Goal: Task Accomplishment & Management: Manage account settings

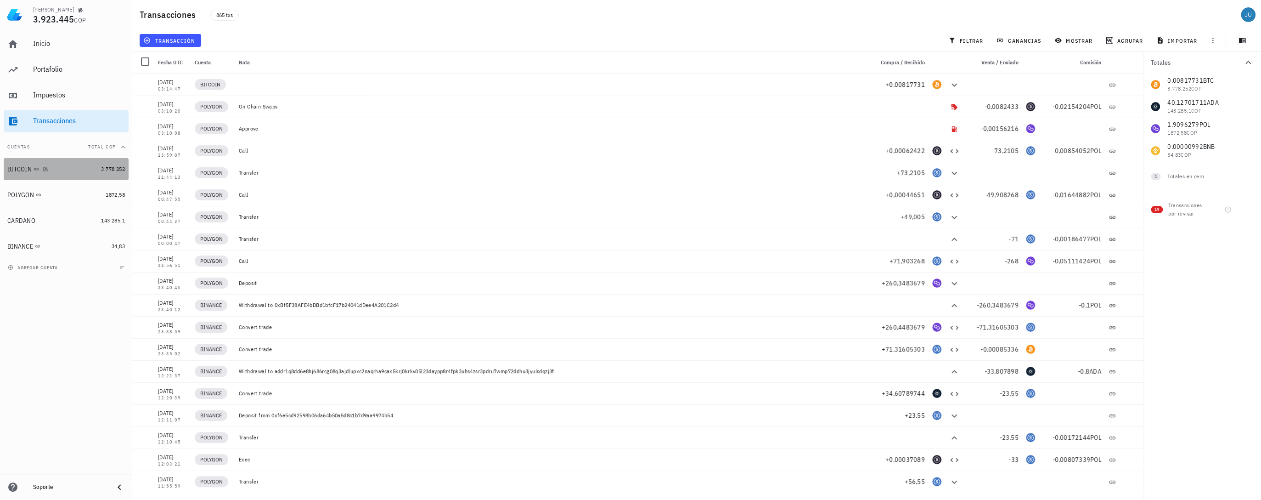
click at [26, 172] on div "BITCOIN" at bounding box center [19, 169] width 24 height 8
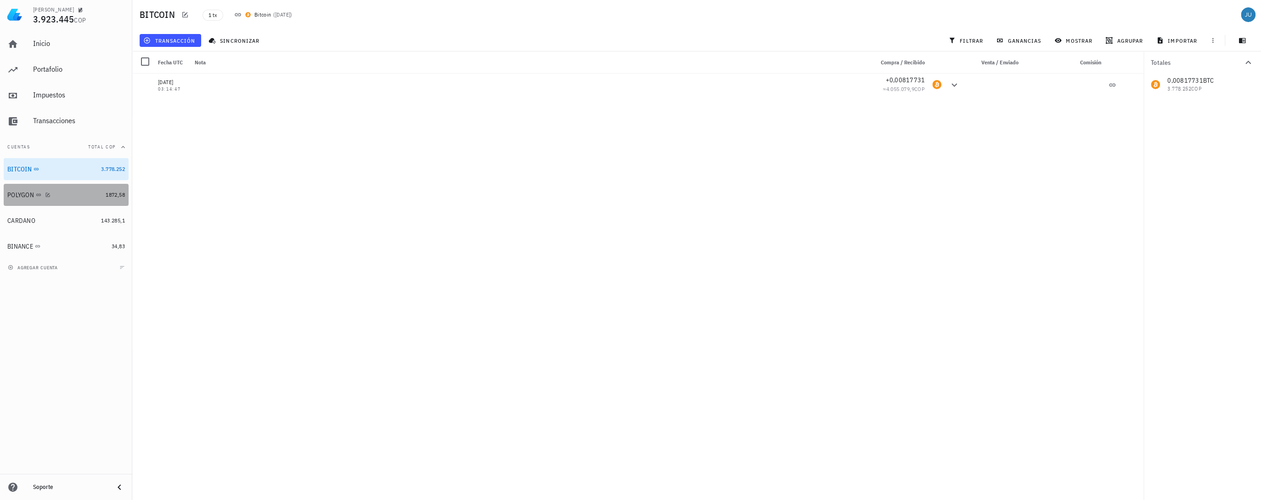
click at [22, 197] on div "POLYGON" at bounding box center [20, 195] width 27 height 8
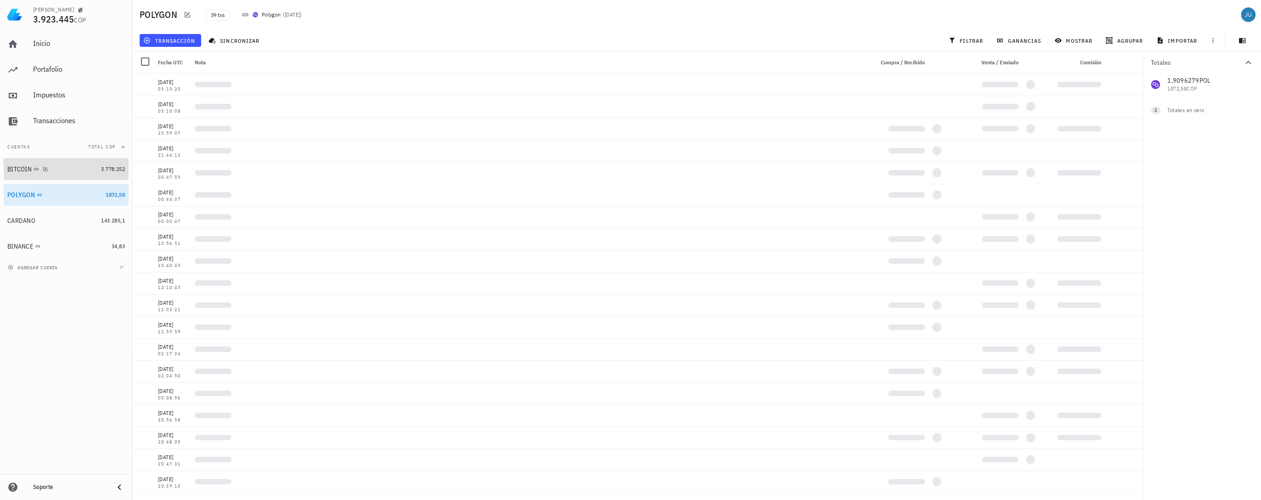
click at [22, 172] on div "BITCOIN" at bounding box center [19, 169] width 24 height 8
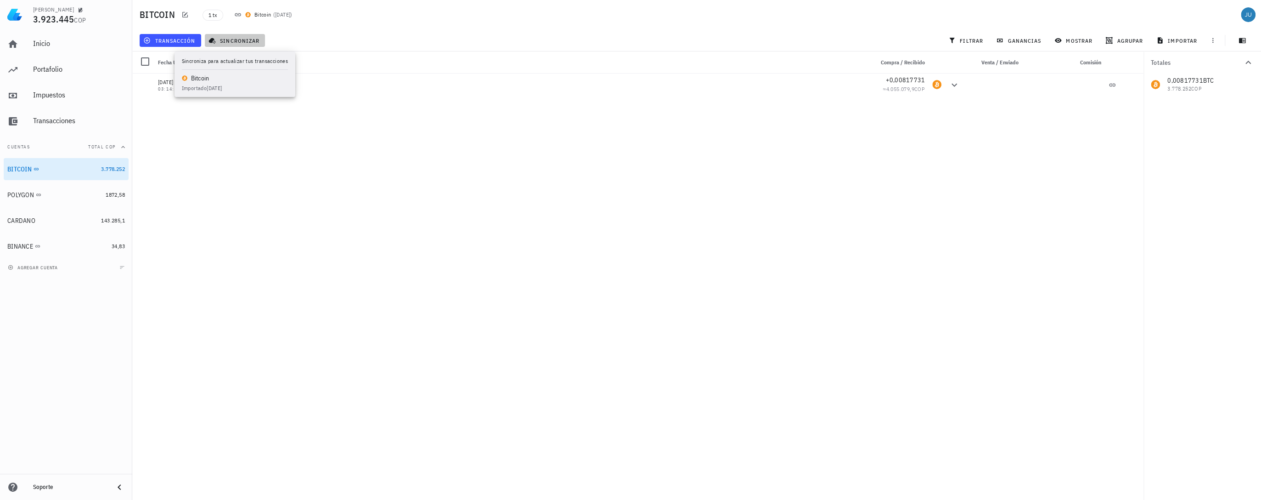
click at [223, 43] on span "sincronizar" at bounding box center [234, 40] width 49 height 7
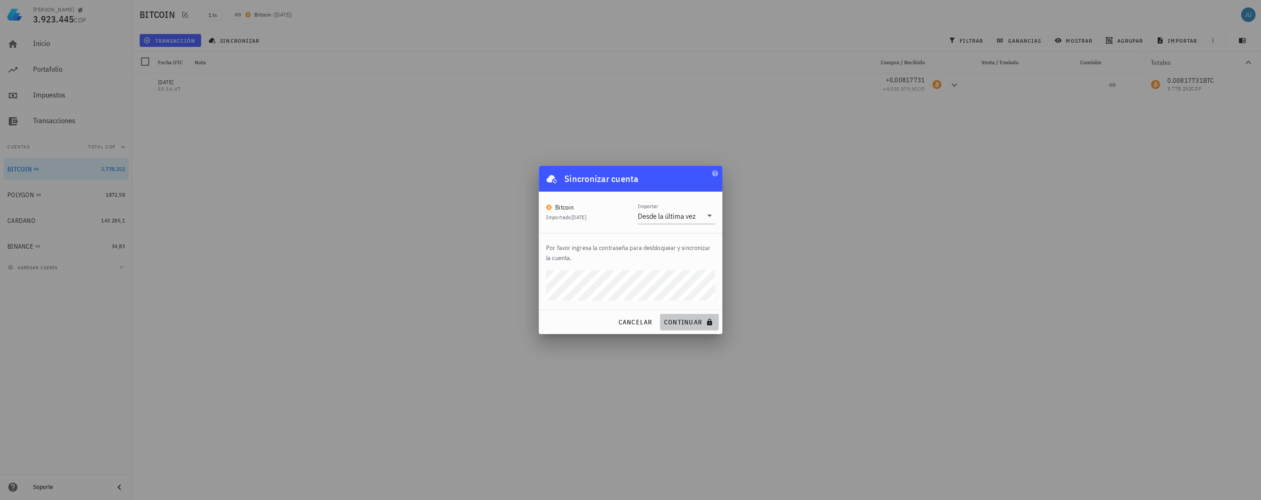
click at [697, 320] on span "continuar" at bounding box center [689, 322] width 51 height 8
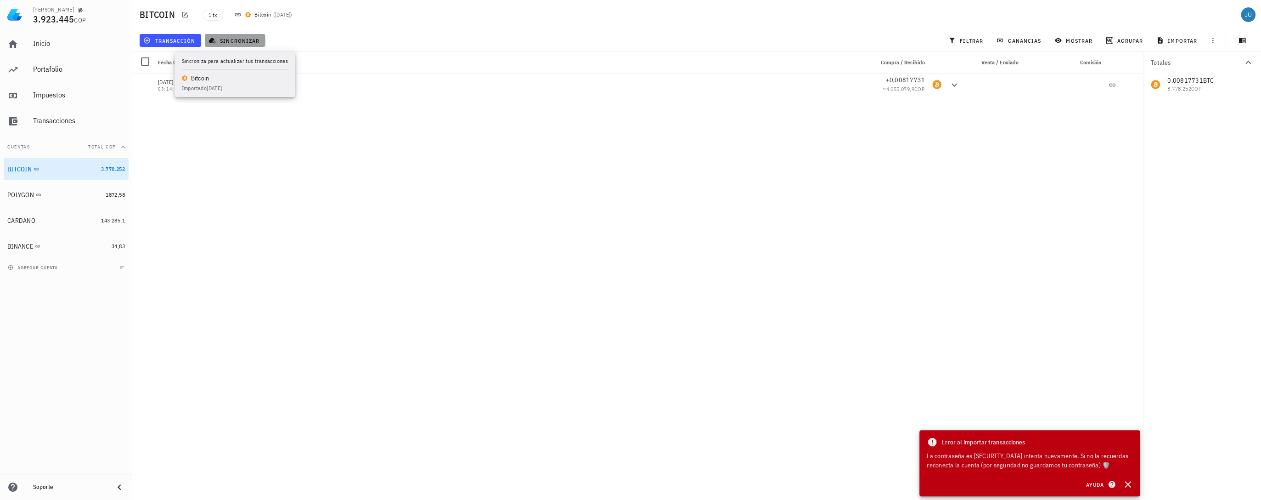
click at [237, 43] on span "sincronizar" at bounding box center [234, 40] width 49 height 7
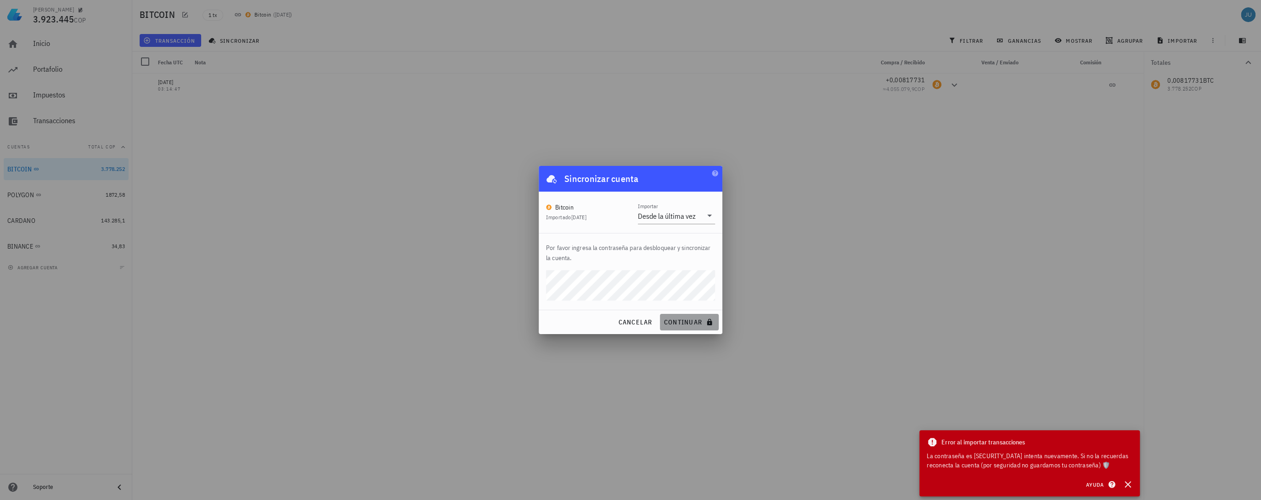
click at [699, 327] on button "continuar" at bounding box center [689, 322] width 59 height 17
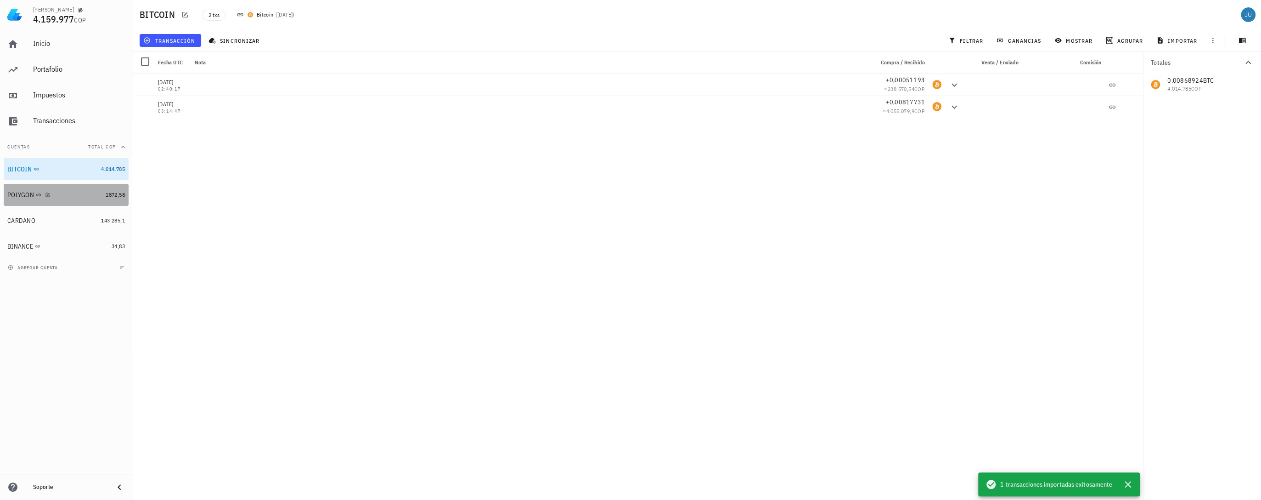
click at [11, 197] on div "POLYGON" at bounding box center [20, 195] width 27 height 8
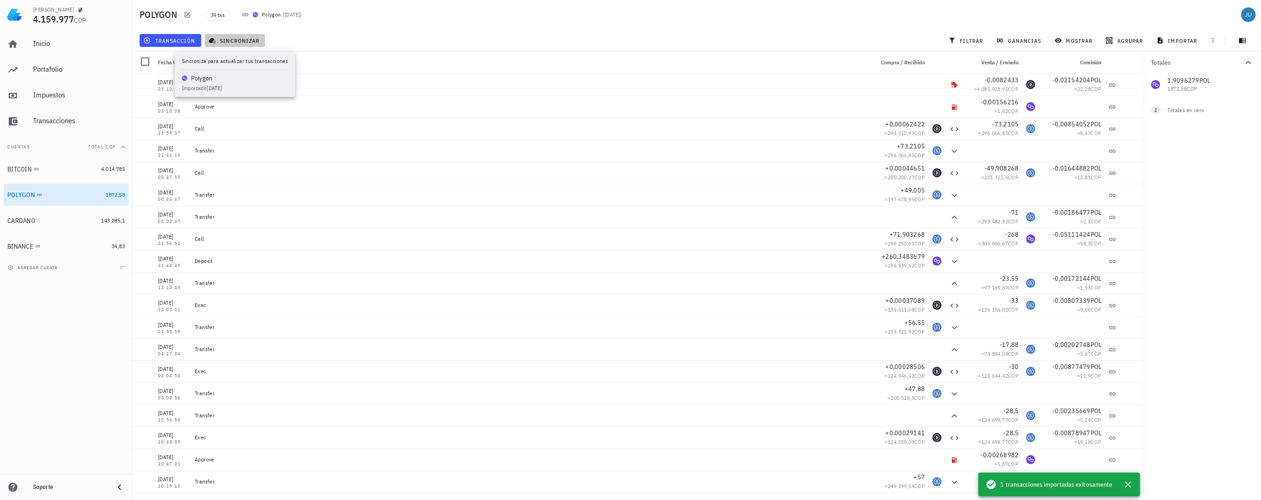
click at [231, 39] on span "sincronizar" at bounding box center [234, 40] width 49 height 7
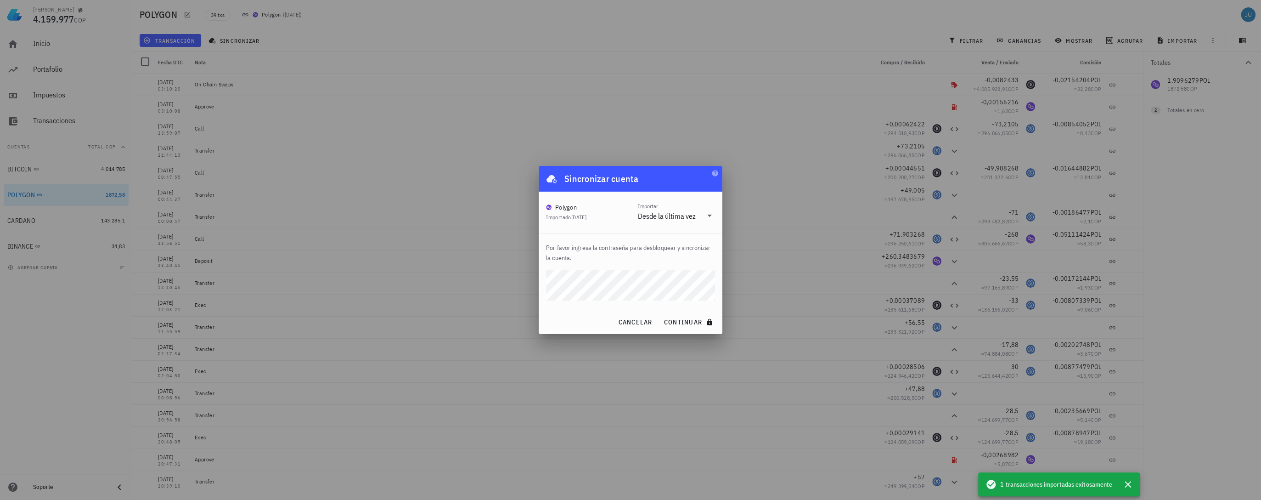
click at [660, 314] on button "continuar" at bounding box center [689, 322] width 59 height 17
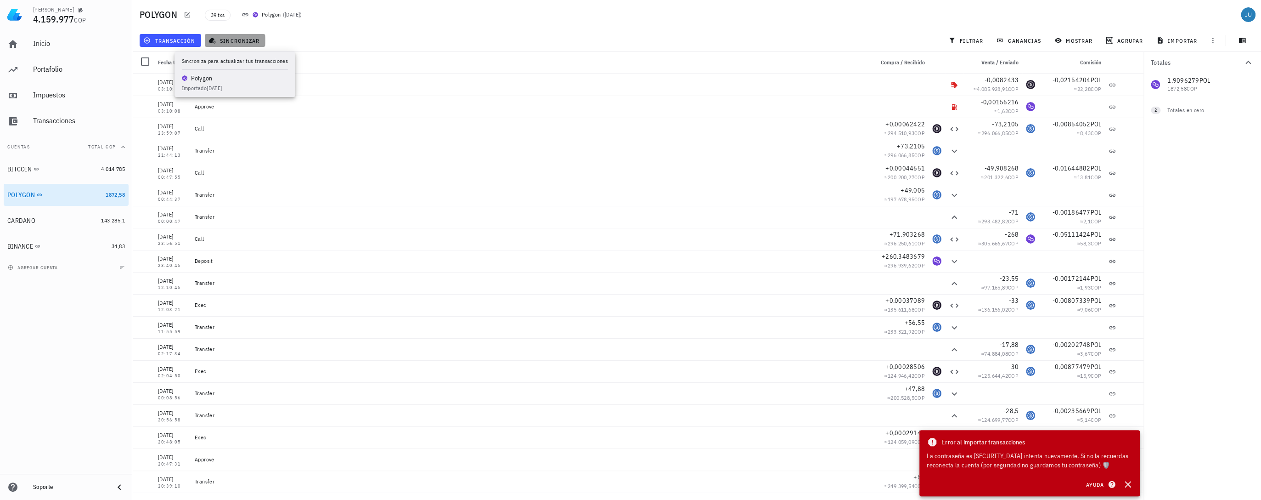
click at [230, 39] on span "sincronizar" at bounding box center [234, 40] width 49 height 7
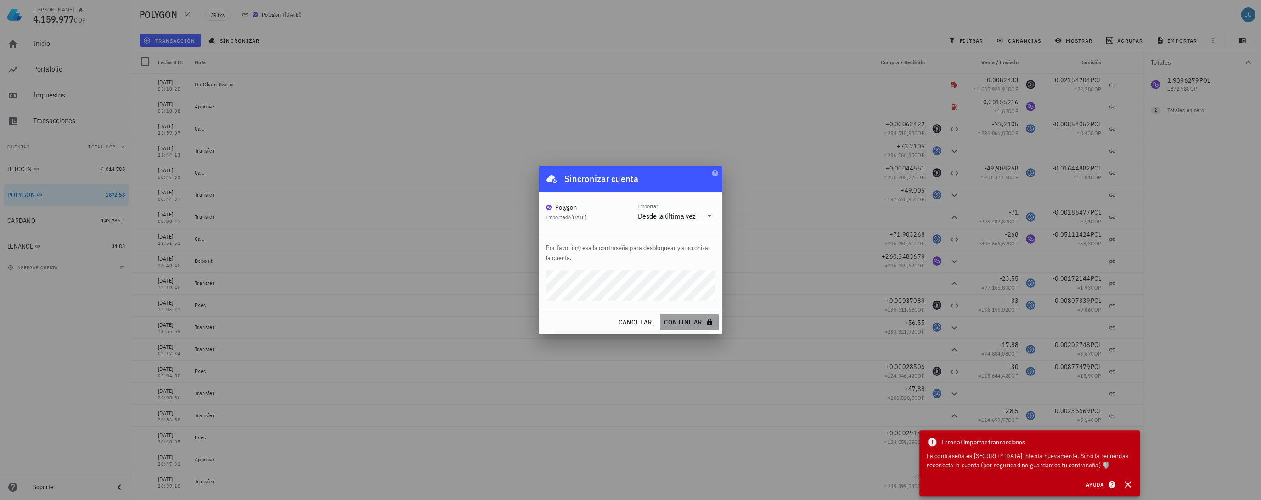
click at [692, 328] on button "continuar" at bounding box center [689, 322] width 59 height 17
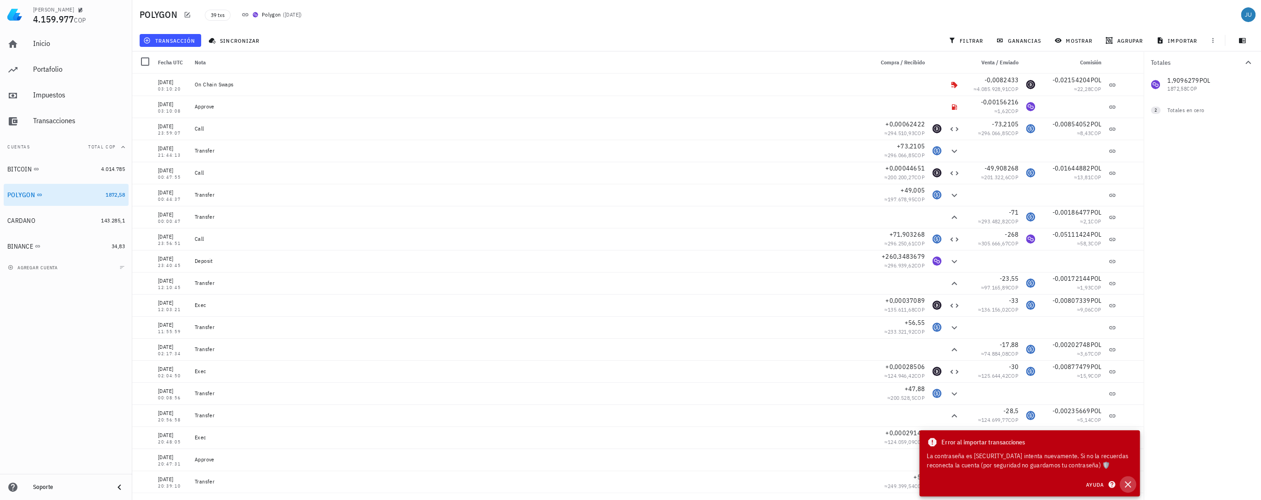
click at [1128, 487] on icon "button" at bounding box center [1127, 484] width 11 height 11
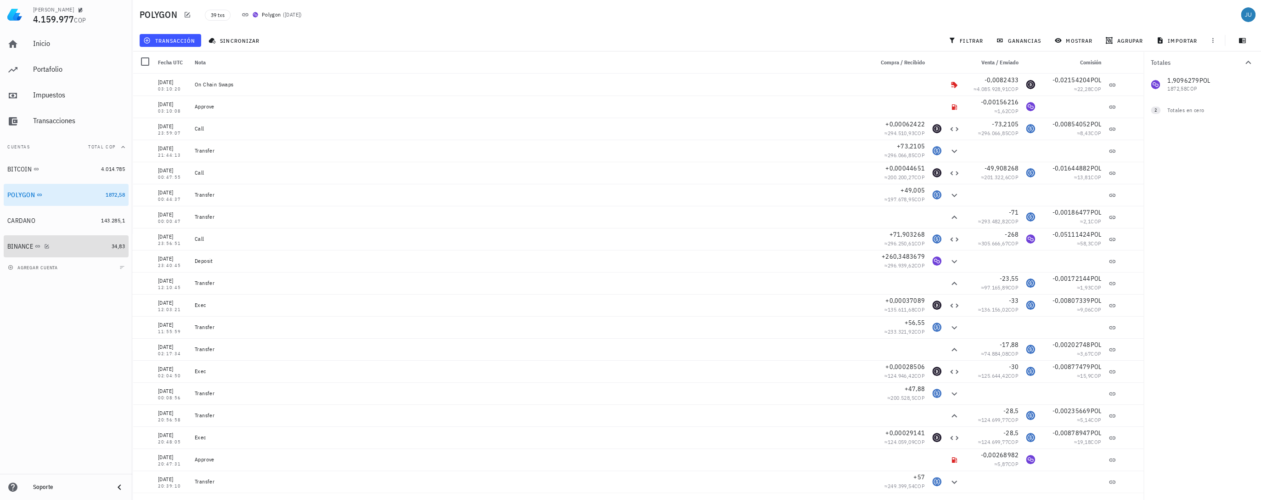
click at [11, 244] on div "BINANCE" at bounding box center [20, 246] width 26 height 8
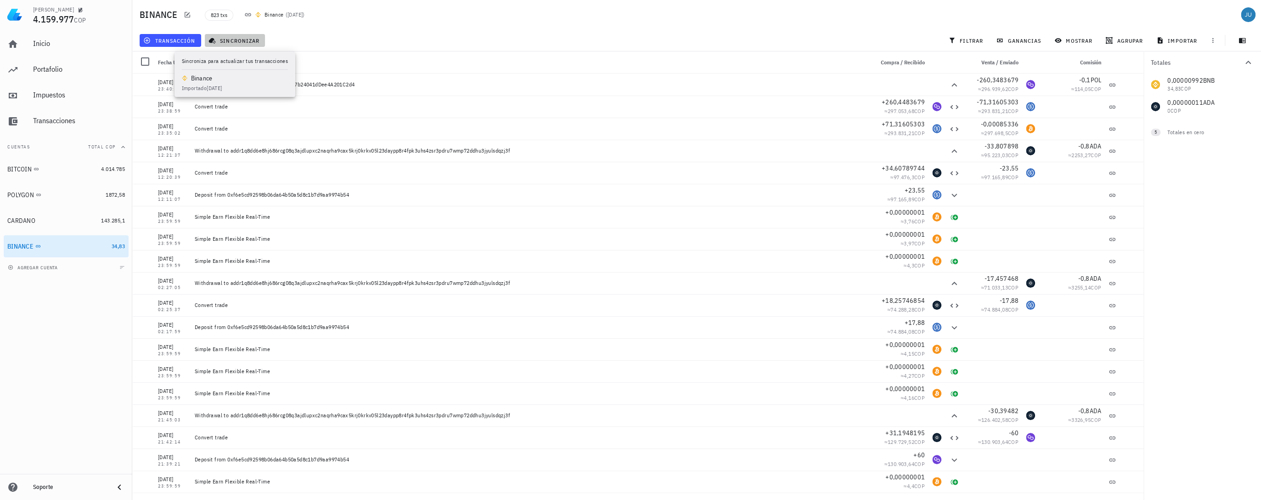
click at [229, 42] on span "sincronizar" at bounding box center [234, 40] width 49 height 7
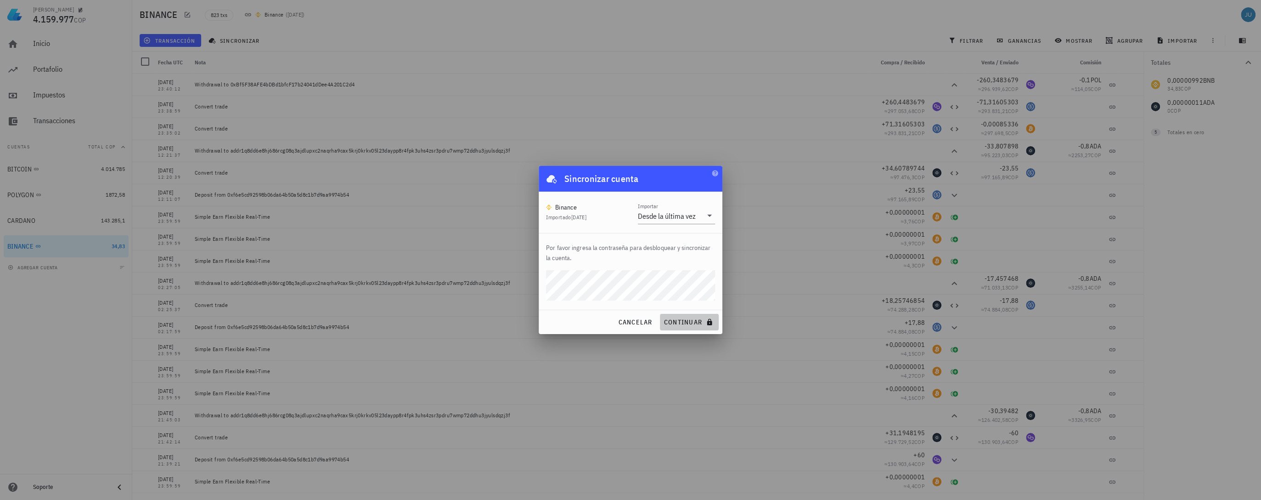
click at [689, 326] on button "continuar" at bounding box center [689, 322] width 59 height 17
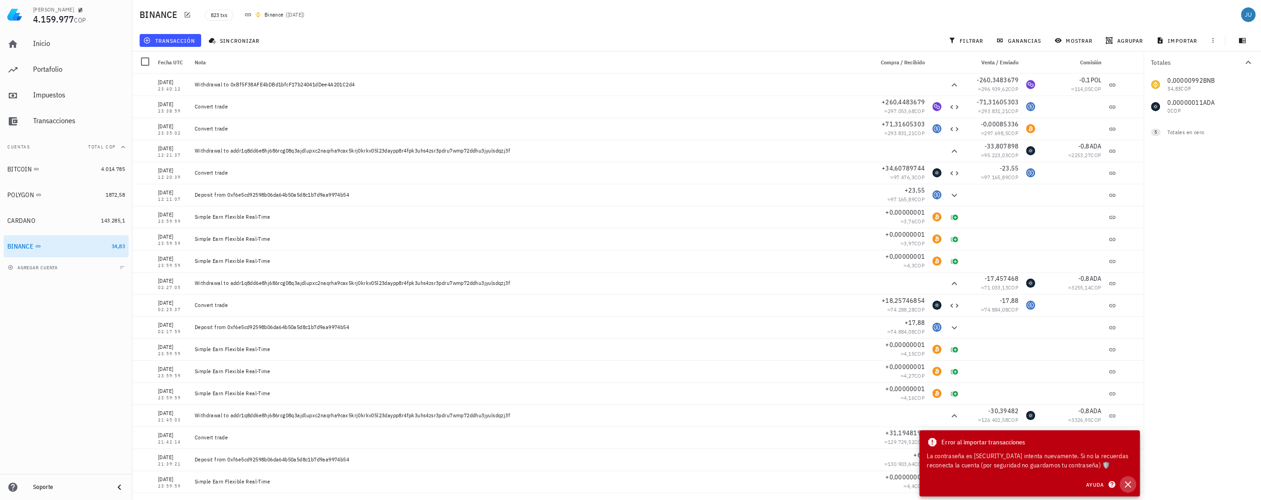
click at [1130, 486] on icon "button" at bounding box center [1128, 484] width 6 height 6
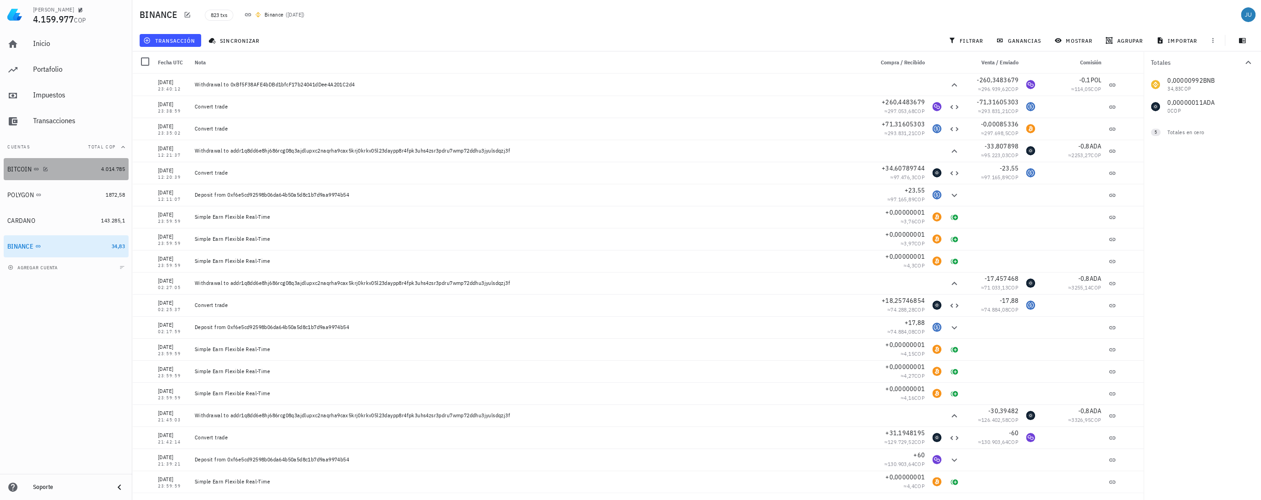
click at [19, 176] on div "BITCOIN" at bounding box center [52, 169] width 90 height 20
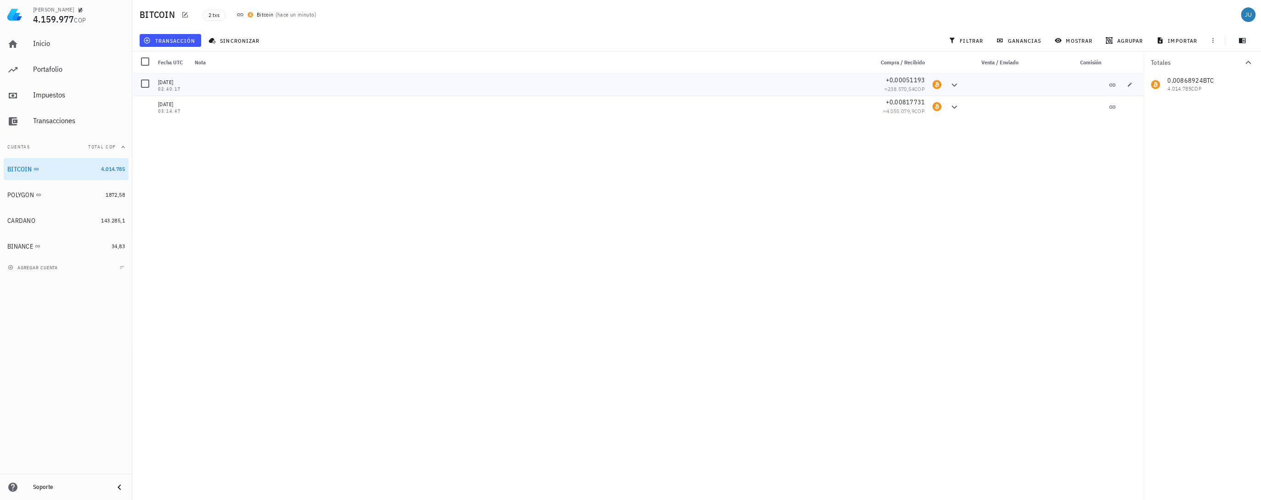
click at [825, 81] on div at bounding box center [530, 84] width 679 height 22
click at [1002, 86] on div at bounding box center [993, 84] width 59 height 22
click at [1002, 109] on div at bounding box center [993, 107] width 59 height 22
click at [1006, 88] on div at bounding box center [993, 84] width 59 height 22
click at [1011, 108] on div at bounding box center [993, 107] width 59 height 22
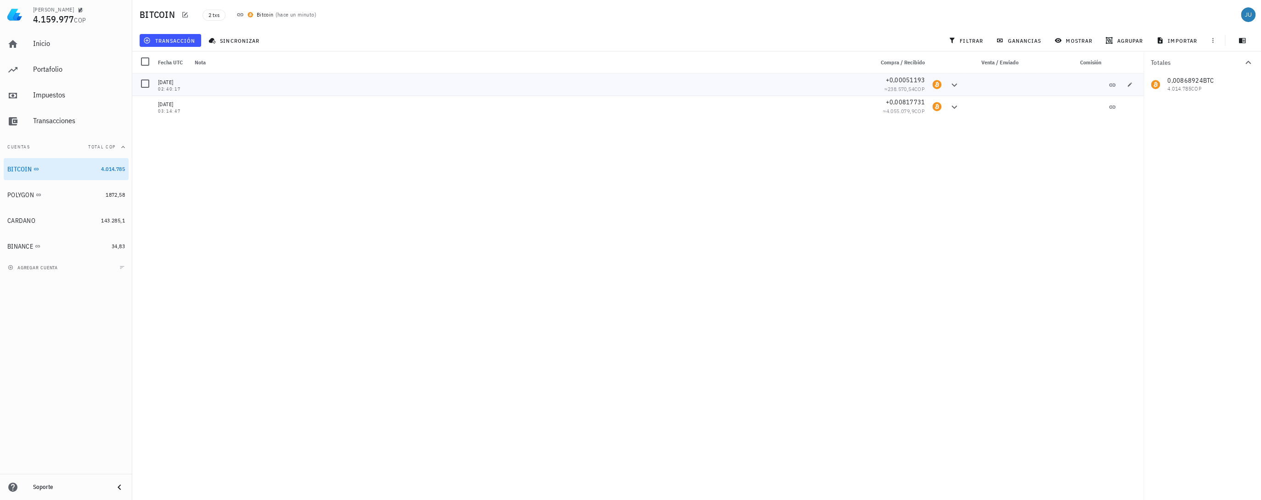
click at [1000, 85] on div at bounding box center [993, 84] width 59 height 22
click at [1006, 121] on div "[DATE] 02:40:17 +0,00051193 ≈ 238.570,54 COP [DATE] 03:14:47 +0,00817731 ≈ 4.05…" at bounding box center [637, 282] width 1011 height 419
click at [997, 85] on div at bounding box center [993, 84] width 59 height 22
click at [999, 113] on div at bounding box center [993, 107] width 59 height 22
click at [997, 87] on div at bounding box center [993, 84] width 59 height 22
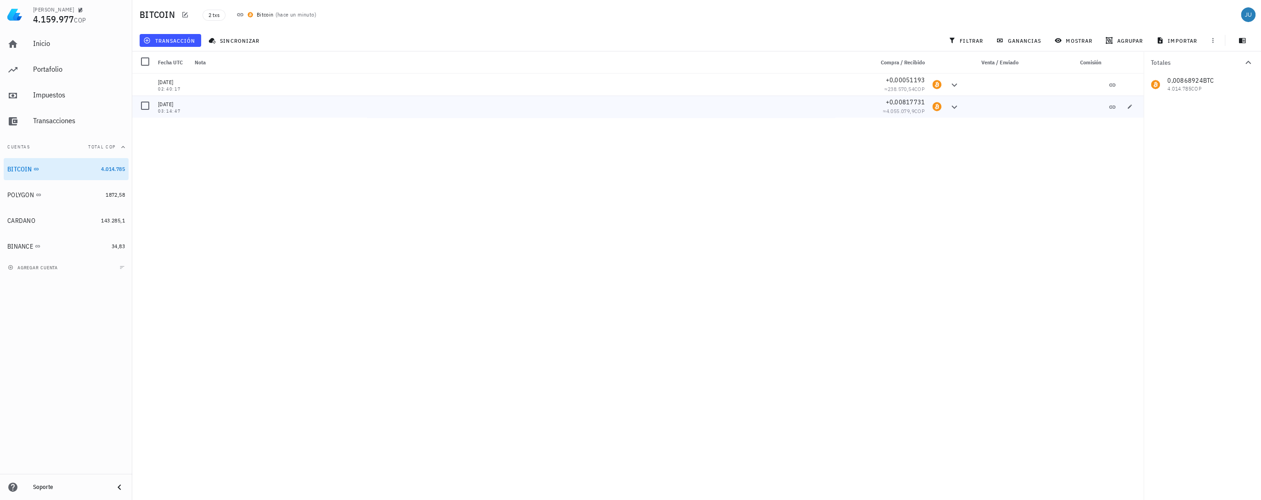
click at [997, 105] on div at bounding box center [993, 107] width 59 height 22
click at [998, 82] on div at bounding box center [993, 84] width 59 height 22
click at [997, 105] on div at bounding box center [993, 107] width 59 height 22
click at [994, 82] on div at bounding box center [993, 84] width 59 height 22
click at [995, 102] on div at bounding box center [993, 107] width 59 height 22
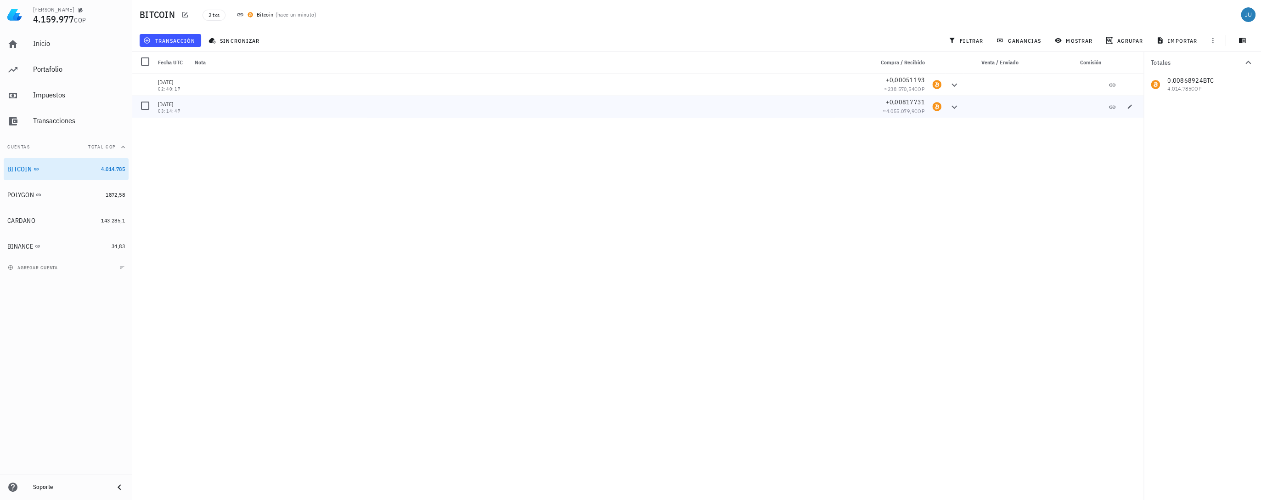
click at [994, 114] on div at bounding box center [993, 107] width 59 height 22
click at [895, 195] on div "[DATE] 02:40:17 +0,00051193 ≈ 238.570,54 COP [DATE] 03:14:47 +0,00817731 ≈ 4.05…" at bounding box center [637, 282] width 1011 height 419
click at [27, 194] on div "POLYGON" at bounding box center [20, 195] width 27 height 8
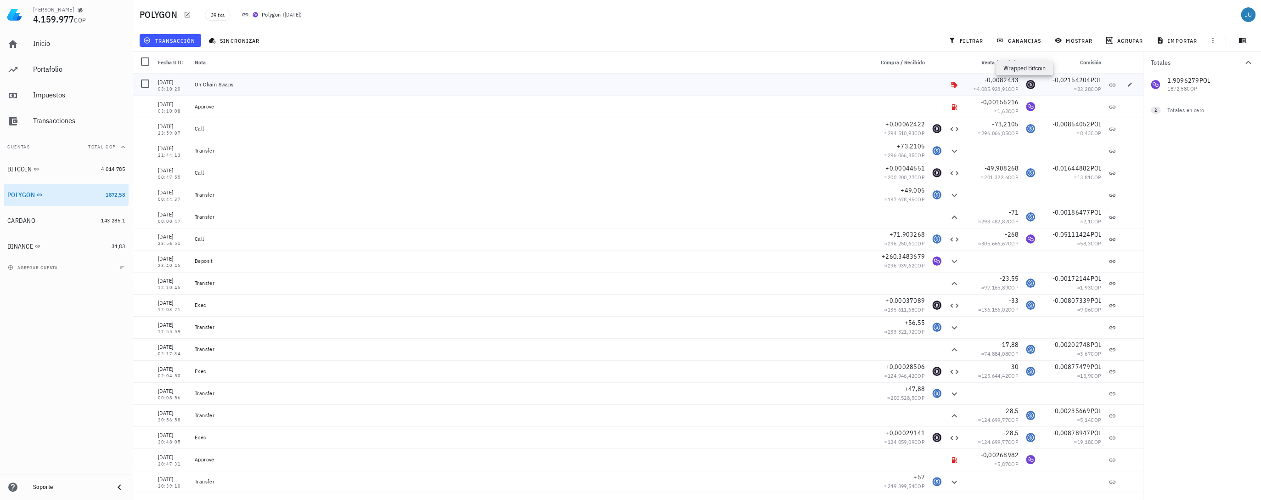
click at [1026, 85] on div "WBTC-icon" at bounding box center [1030, 84] width 9 height 9
click at [937, 79] on div at bounding box center [937, 84] width 17 height 22
click at [24, 249] on div "BINANCE" at bounding box center [20, 246] width 26 height 8
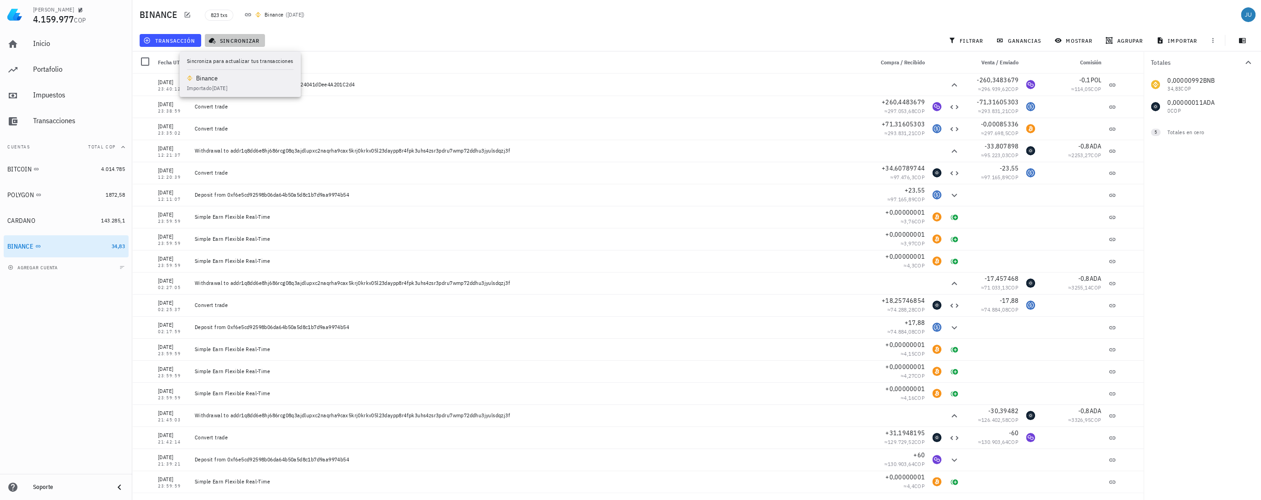
click at [244, 42] on span "sincronizar" at bounding box center [234, 40] width 49 height 7
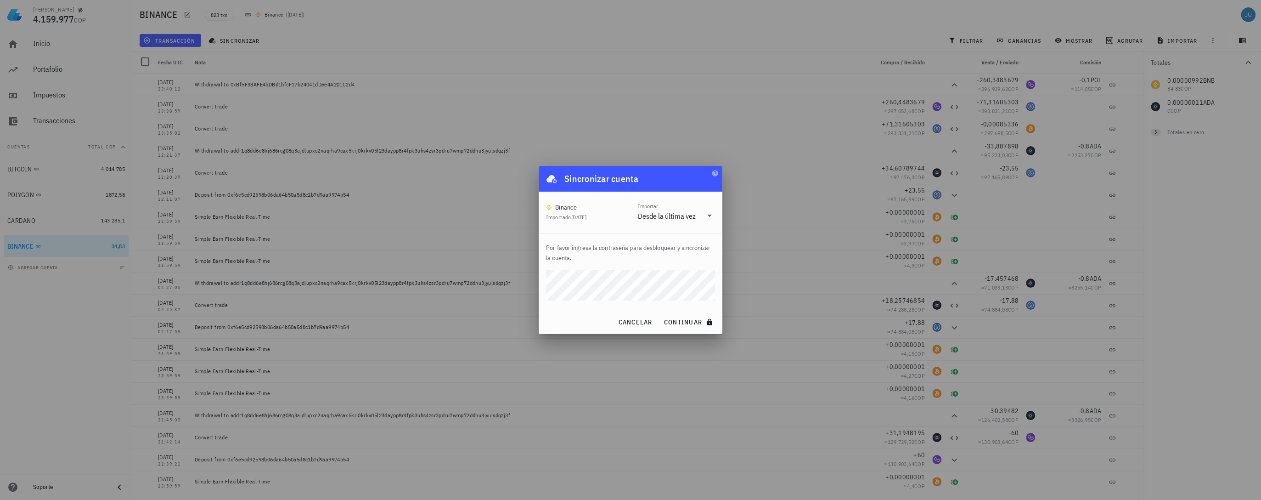
click at [625, 359] on div "[PERSON_NAME] 4.159.977 COP Inicio [GEOGRAPHIC_DATA] Impuestos [GEOGRAPHIC_DATA…" at bounding box center [630, 250] width 1261 height 500
click at [680, 327] on button "continuar" at bounding box center [689, 322] width 59 height 17
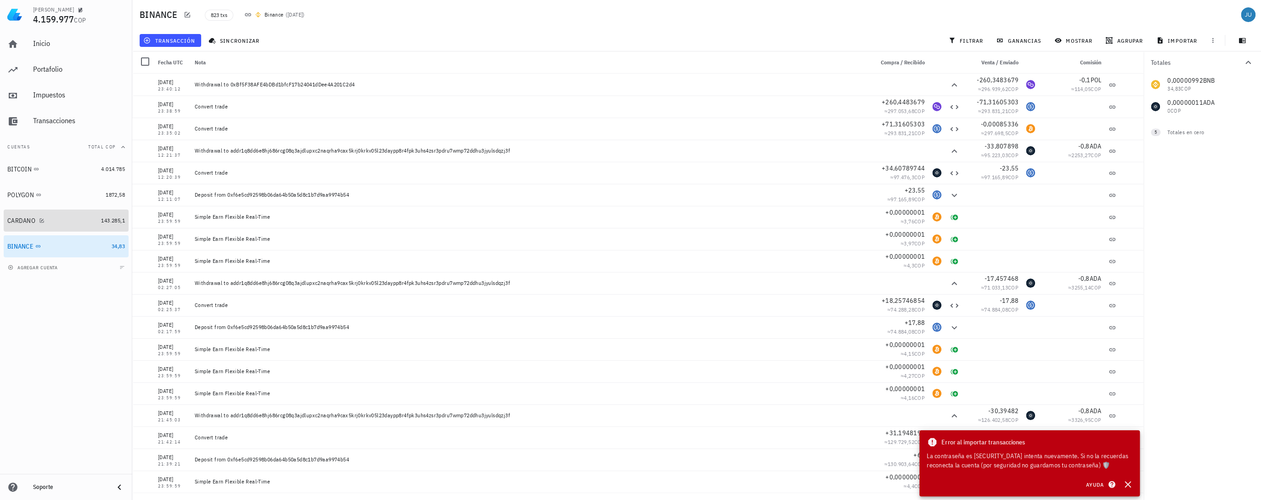
click at [24, 218] on div "CARDANO" at bounding box center [21, 221] width 28 height 8
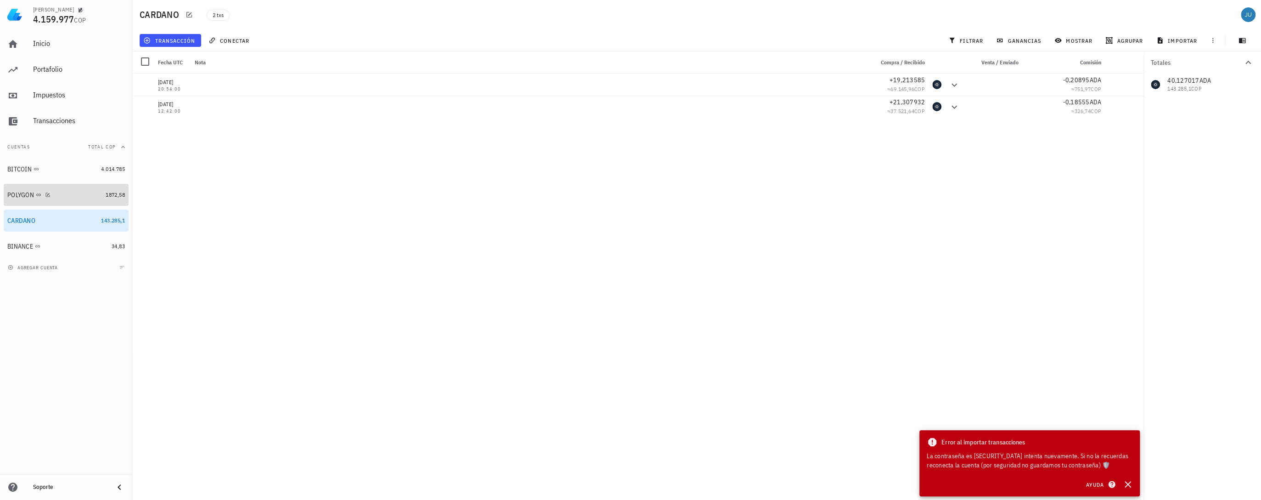
click at [14, 197] on div "POLYGON" at bounding box center [20, 195] width 27 height 8
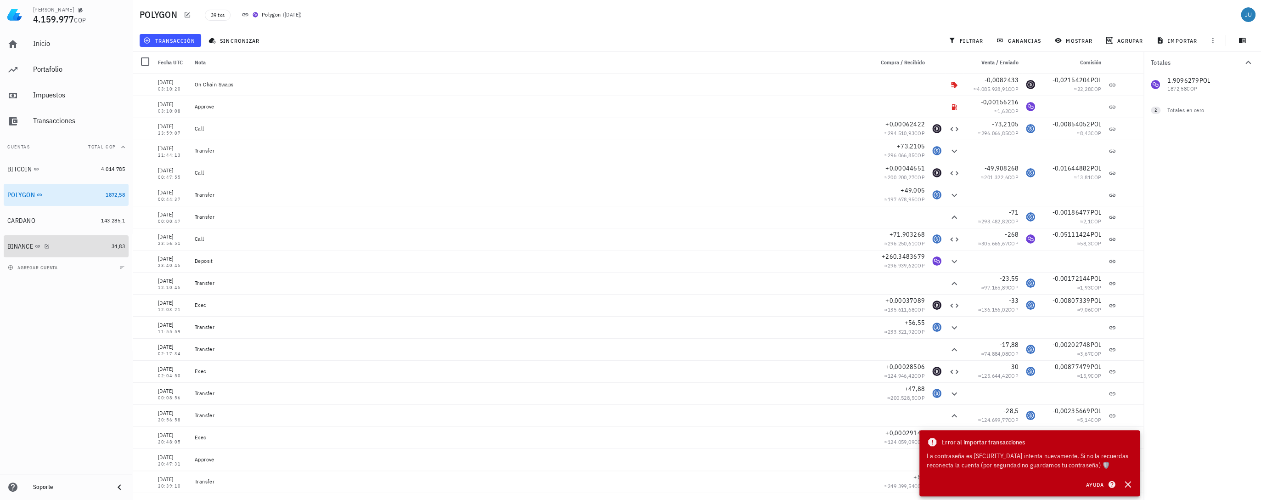
click at [26, 250] on div "BINANCE" at bounding box center [57, 246] width 101 height 9
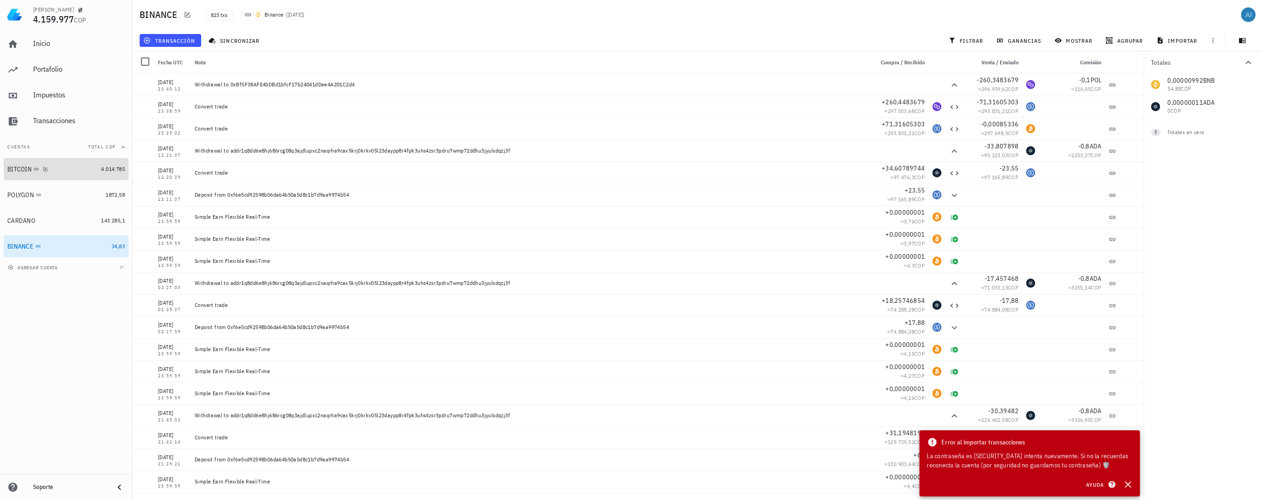
click at [21, 173] on div "BITCOIN" at bounding box center [19, 169] width 24 height 8
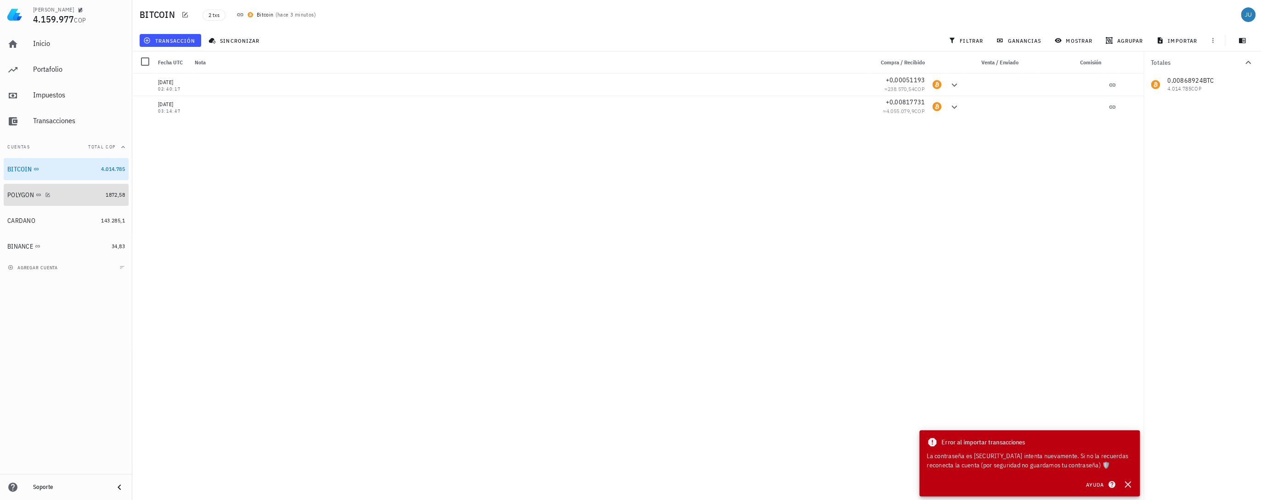
click at [39, 198] on div "POLYGON" at bounding box center [54, 195] width 95 height 9
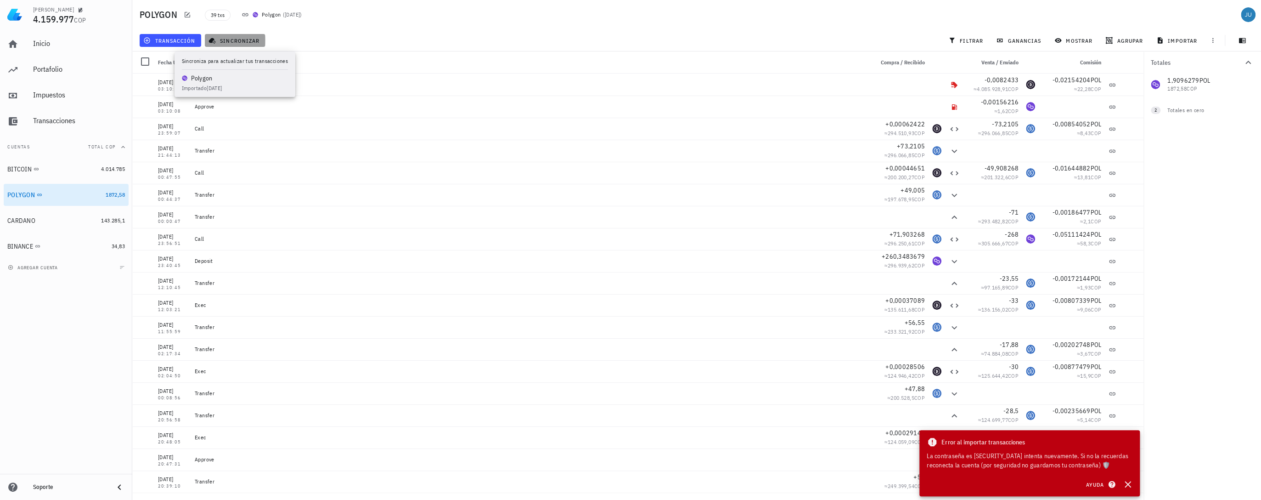
click at [235, 37] on span "sincronizar" at bounding box center [234, 40] width 49 height 7
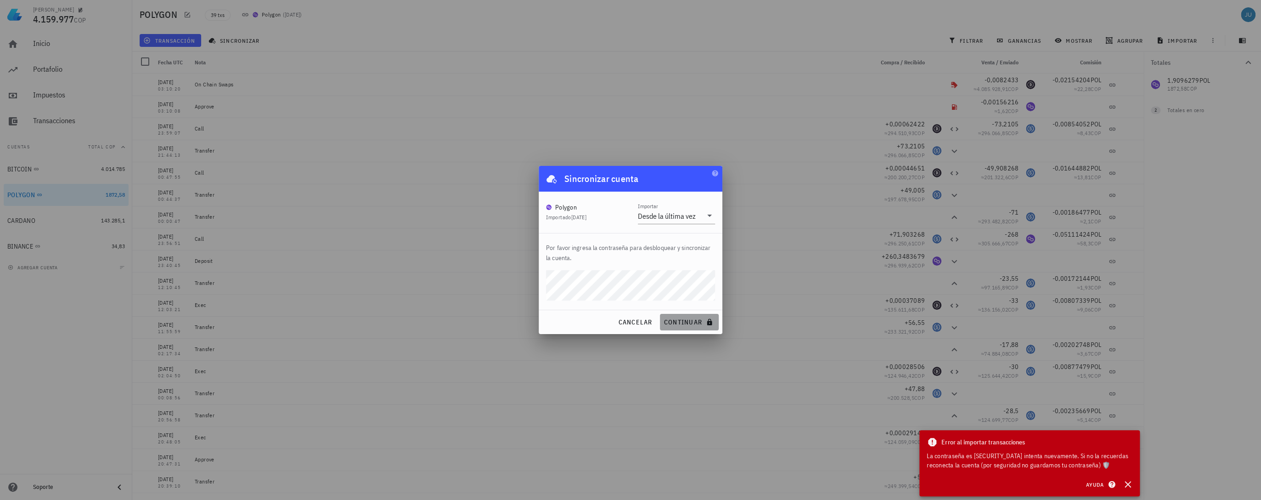
click at [684, 327] on button "continuar" at bounding box center [689, 322] width 59 height 17
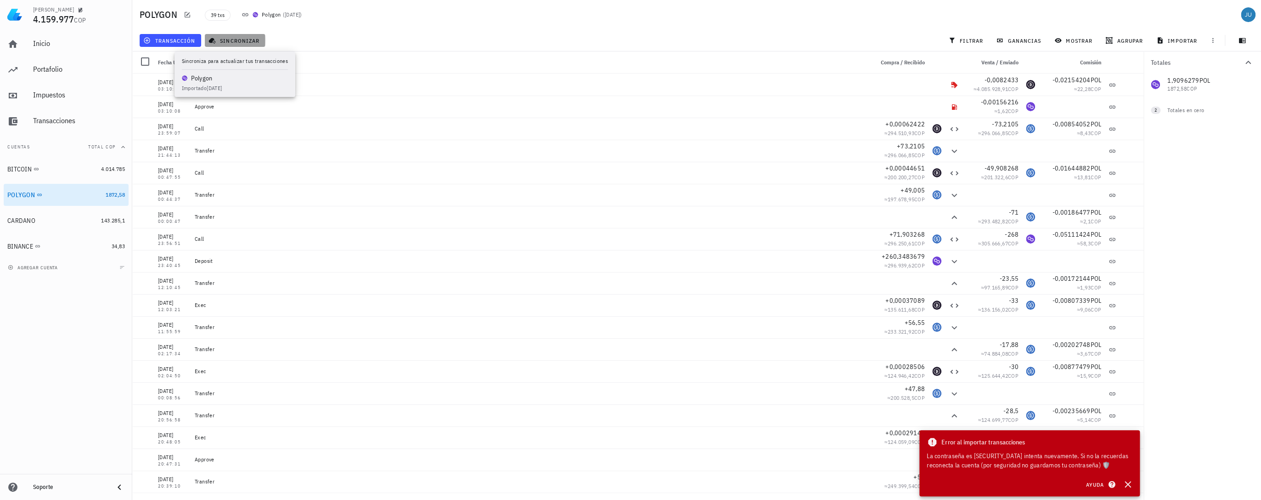
click at [244, 41] on span "sincronizar" at bounding box center [234, 40] width 49 height 7
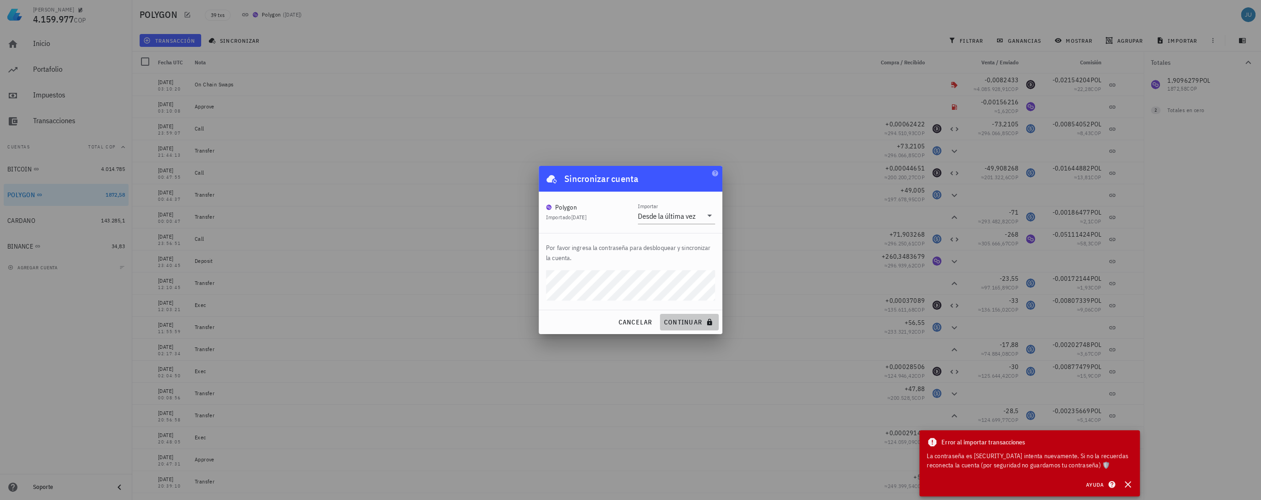
click at [687, 327] on button "continuar" at bounding box center [689, 322] width 59 height 17
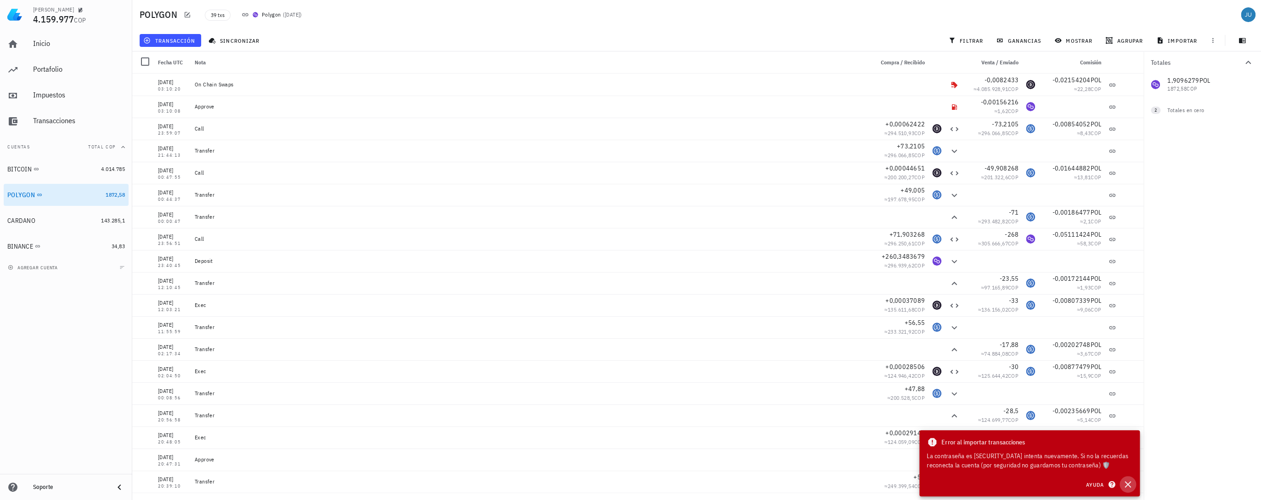
click at [1128, 487] on icon "button" at bounding box center [1127, 484] width 11 height 11
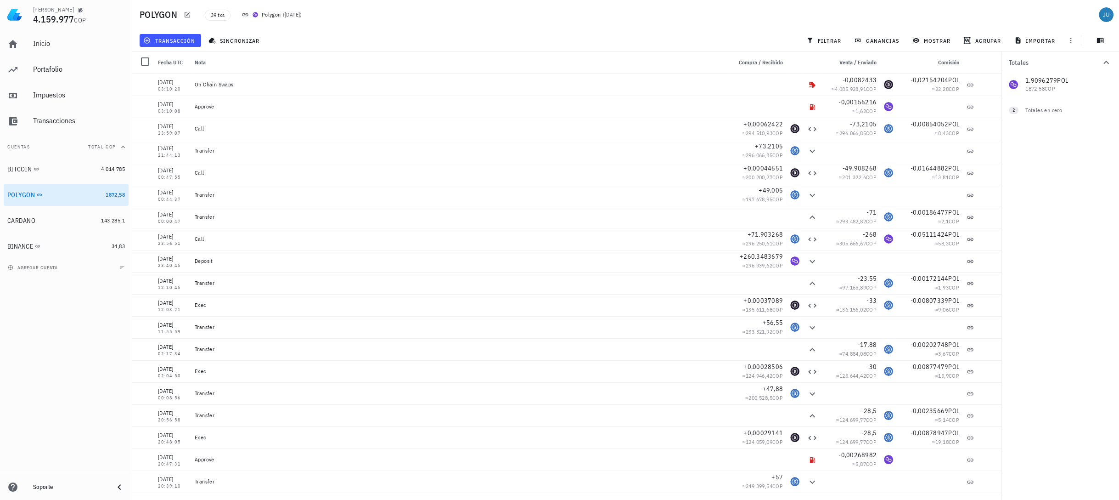
click at [1087, 165] on div "Totales 1,9096279 POL 1872,58 COP 0 USDC 0 COP 0 WBTC 0 COP 2 Totales en cero" at bounding box center [1061, 275] width 118 height 448
click at [48, 195] on icon "button" at bounding box center [48, 194] width 4 height 4
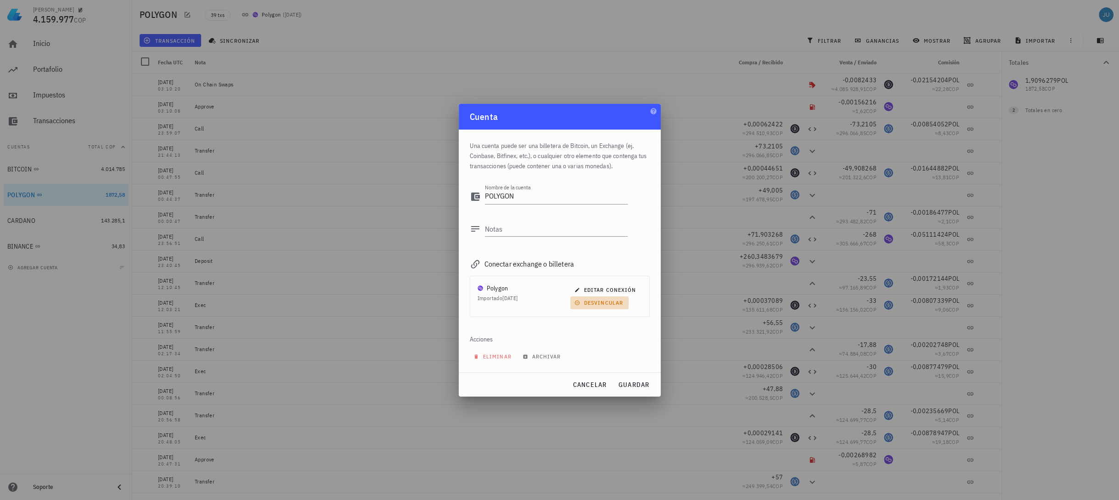
click at [603, 300] on span "desvincular" at bounding box center [599, 302] width 47 height 7
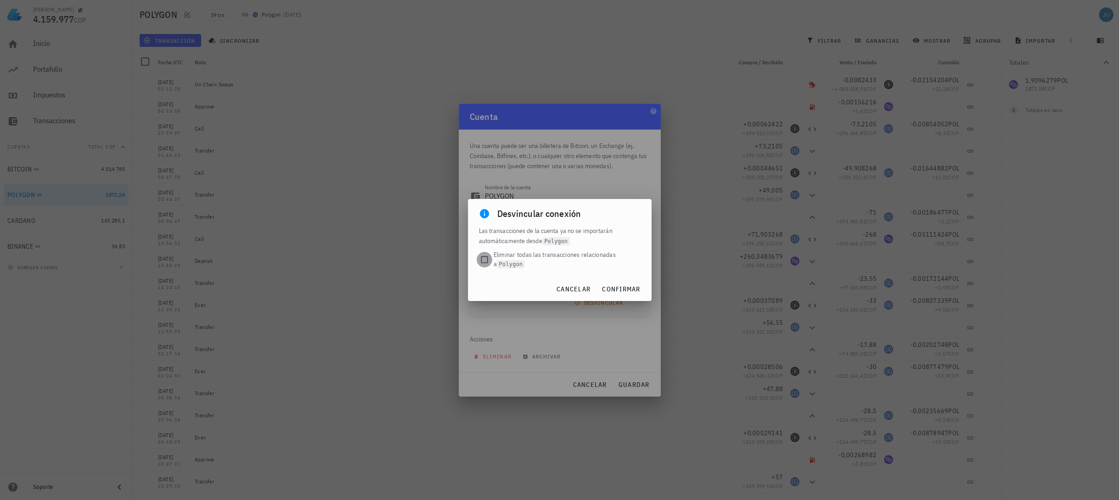
click at [486, 259] on div at bounding box center [484, 259] width 13 height 13
checkbox input "true"
click at [627, 287] on span "confirmar" at bounding box center [621, 289] width 39 height 8
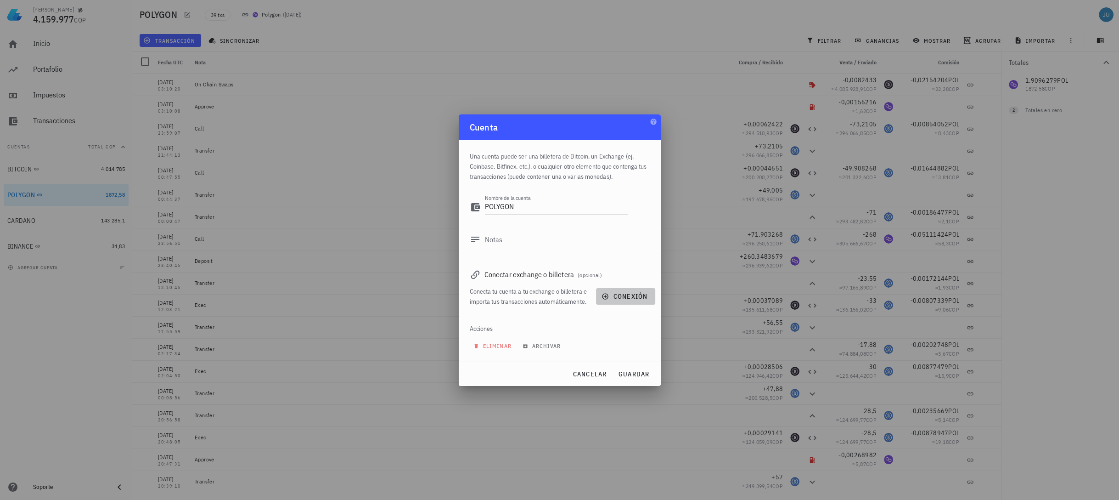
click at [634, 297] on span "conexión" at bounding box center [625, 296] width 44 height 8
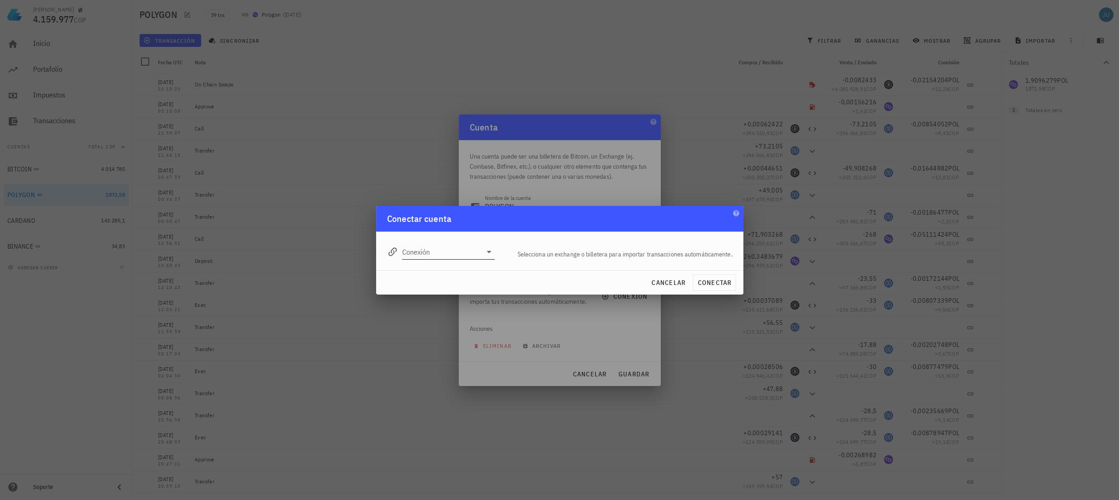
click at [479, 249] on input "Conexión" at bounding box center [442, 251] width 80 height 15
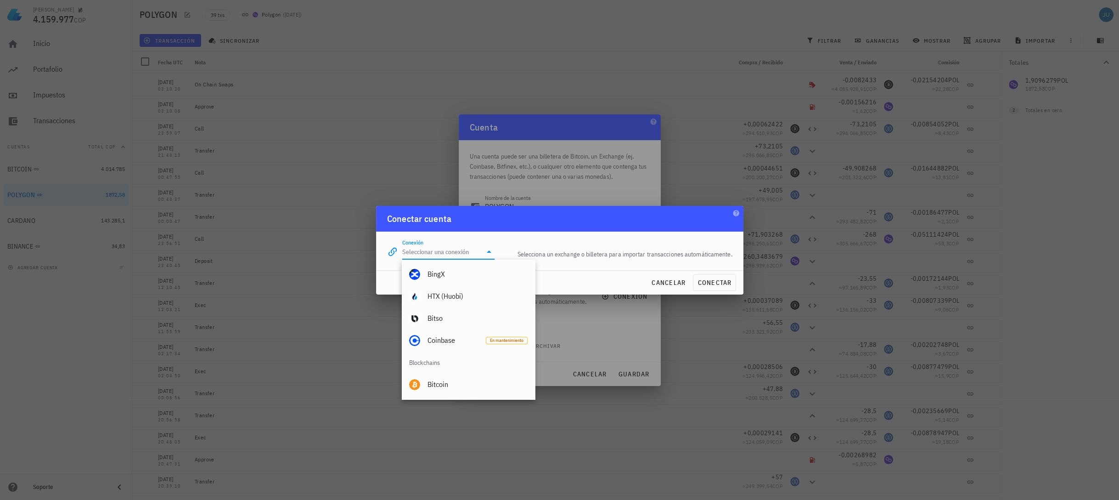
scroll to position [257, 0]
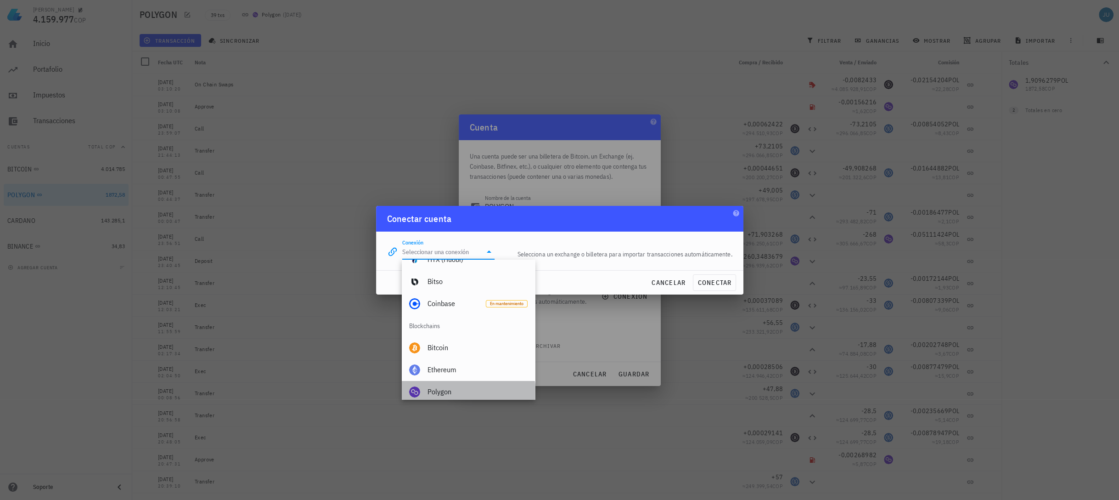
click at [449, 386] on div "Polygon" at bounding box center [478, 392] width 100 height 20
type input "Polygon"
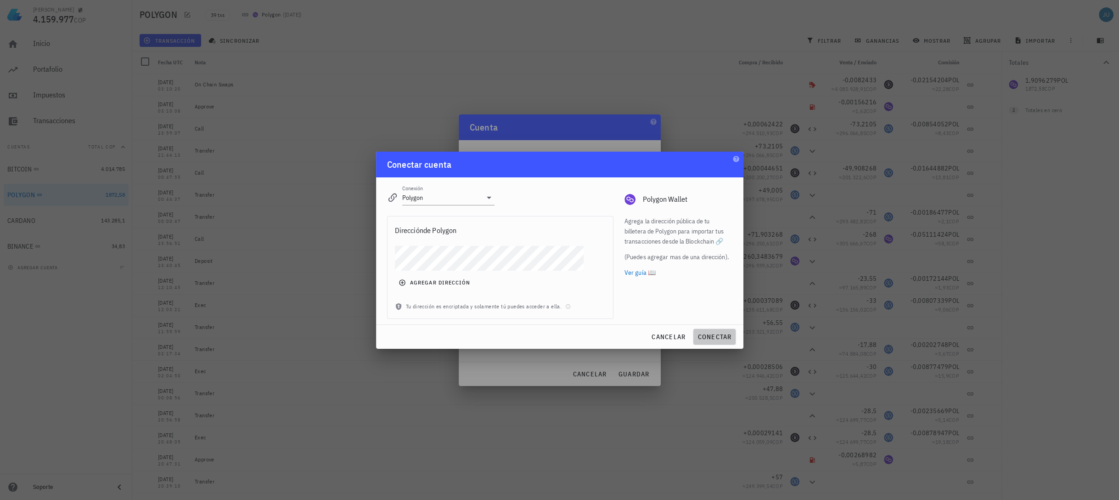
click at [713, 334] on span "conectar" at bounding box center [714, 336] width 34 height 8
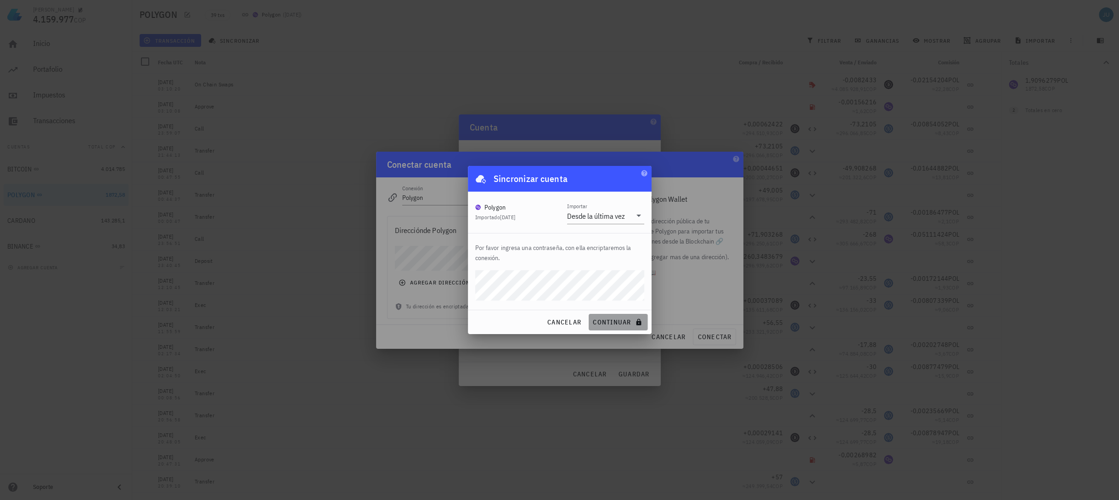
click at [620, 319] on span "continuar" at bounding box center [617, 322] width 51 height 8
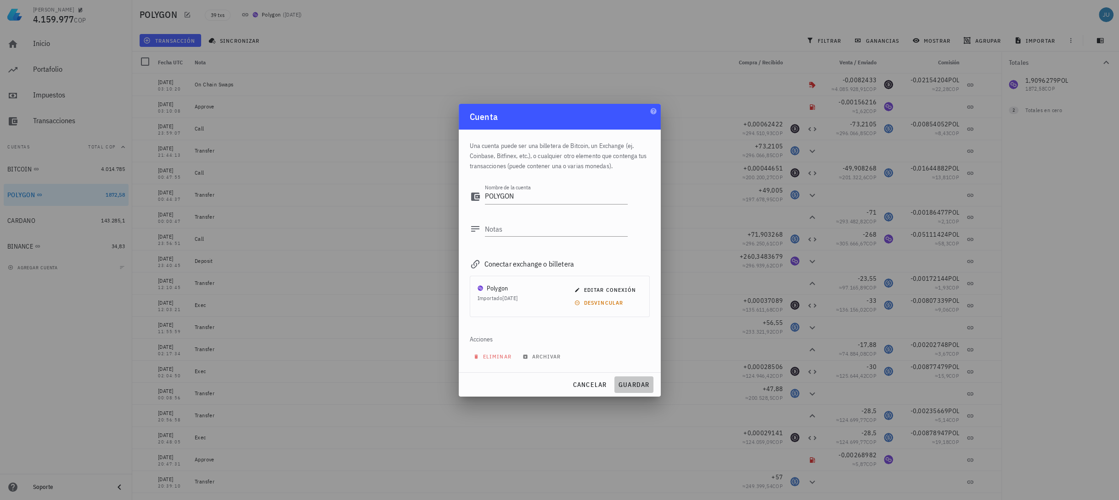
click at [643, 388] on span "guardar" at bounding box center [634, 384] width 32 height 8
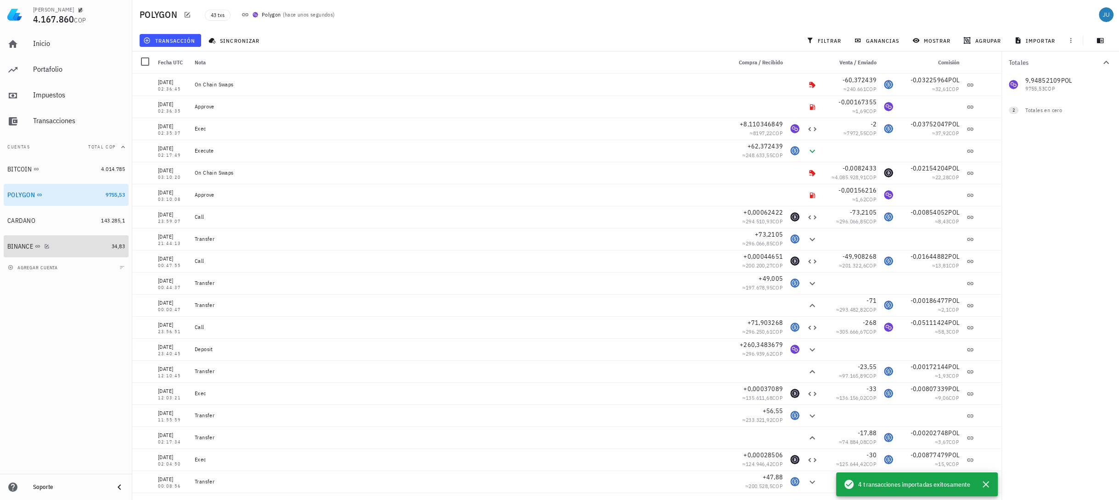
click at [19, 250] on div "BINANCE" at bounding box center [20, 246] width 26 height 8
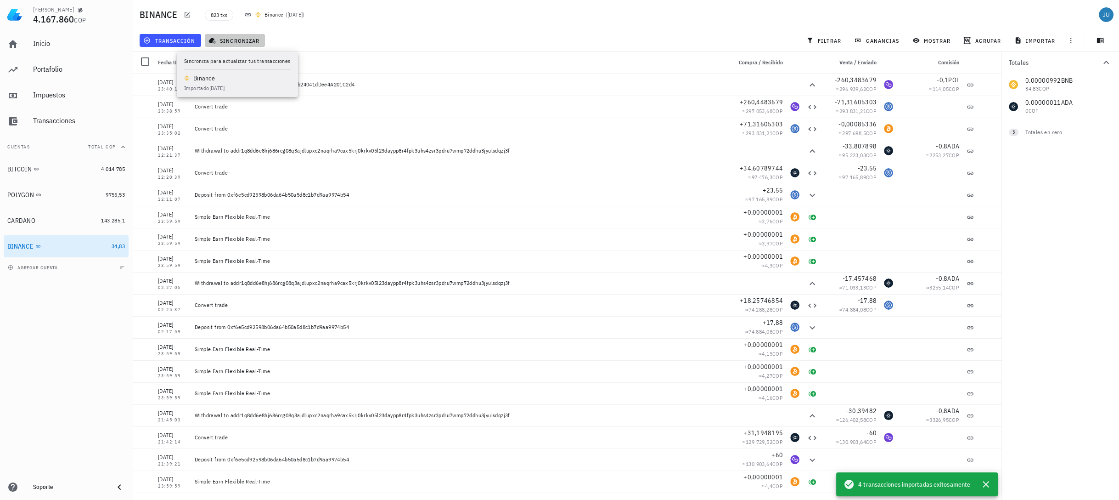
click at [225, 39] on span "sincronizar" at bounding box center [234, 40] width 49 height 7
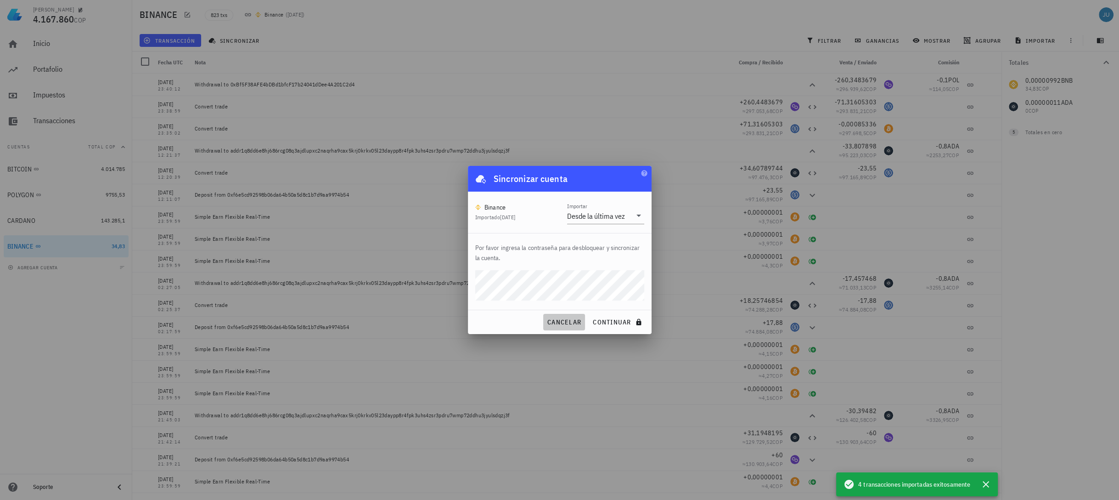
click at [574, 325] on span "cancelar" at bounding box center [564, 322] width 34 height 8
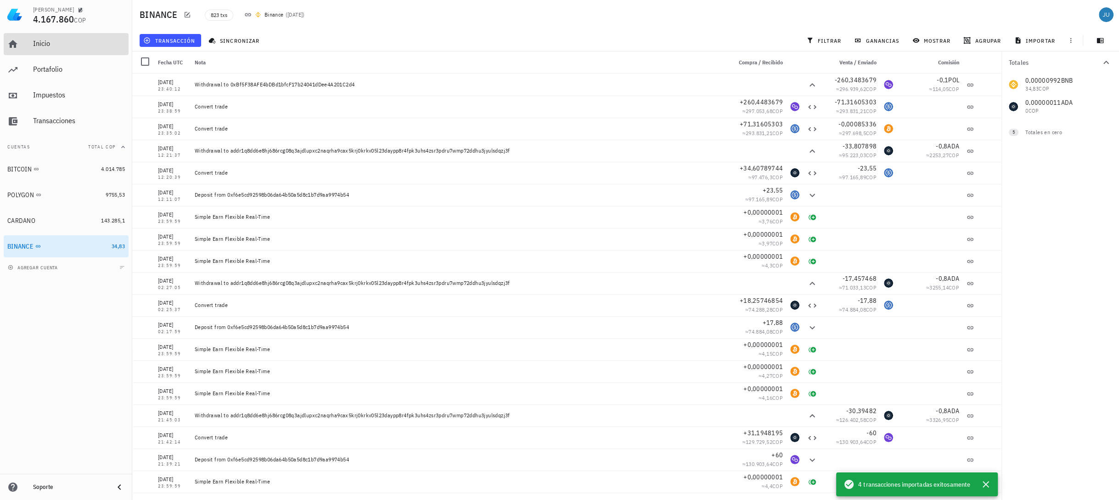
click at [65, 46] on div "Inicio" at bounding box center [79, 43] width 92 height 9
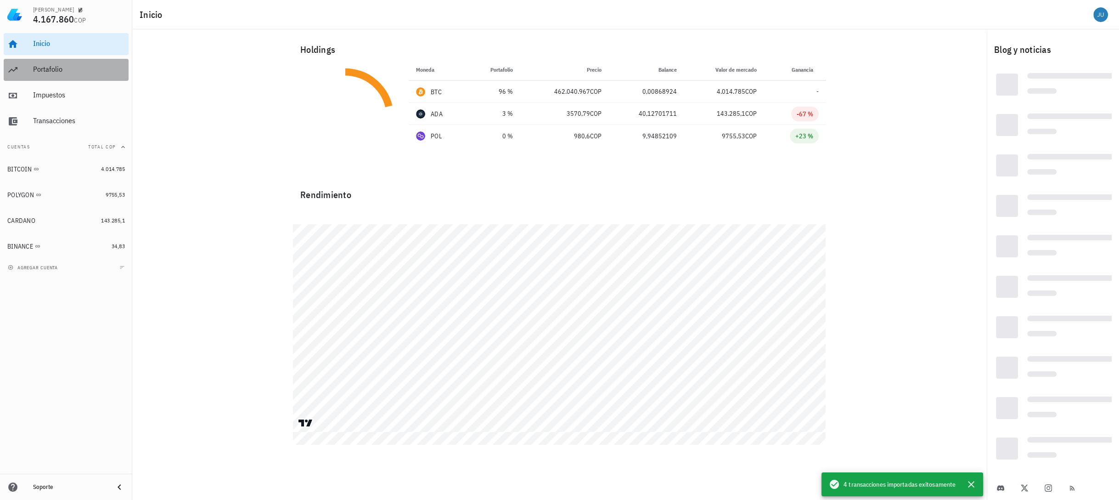
click at [73, 73] on div "Portafolio" at bounding box center [79, 69] width 92 height 9
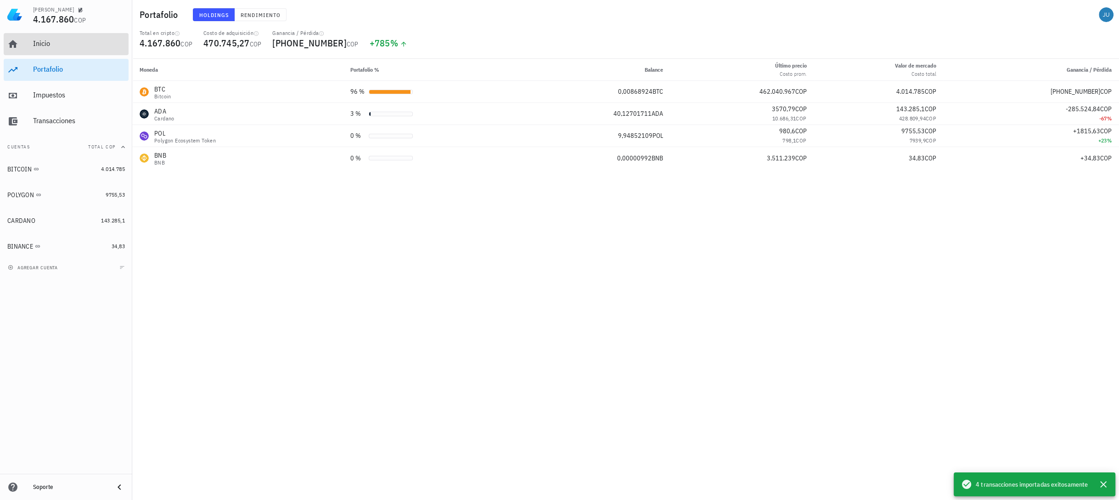
click at [61, 43] on div "Inicio" at bounding box center [79, 43] width 92 height 9
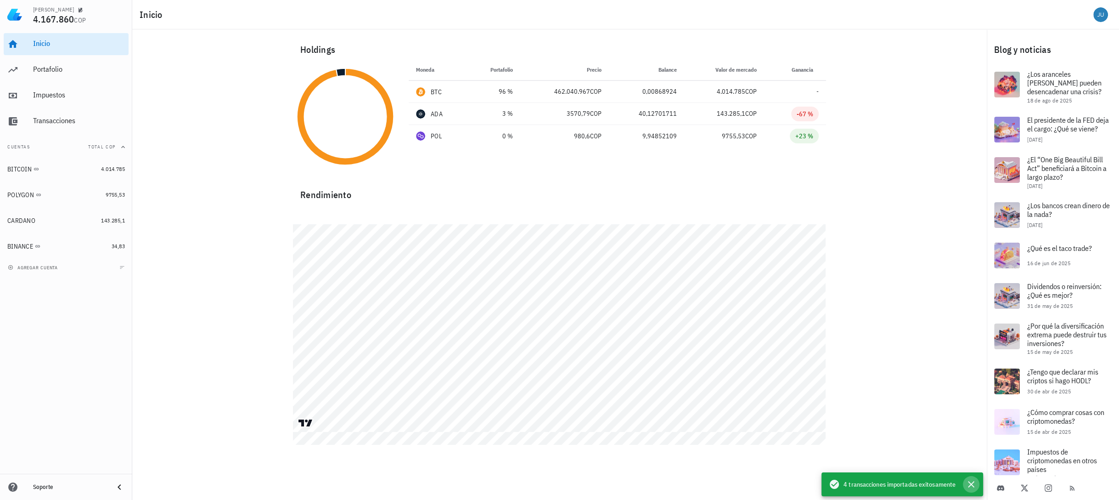
click at [972, 486] on icon "button" at bounding box center [971, 484] width 11 height 11
click at [813, 89] on td "-" at bounding box center [795, 92] width 62 height 22
click at [720, 94] on span "4.014.785" at bounding box center [731, 91] width 28 height 8
drag, startPoint x: 720, startPoint y: 94, endPoint x: 703, endPoint y: 124, distance: 34.5
click at [703, 124] on td "143.285,1 COP" at bounding box center [724, 114] width 80 height 22
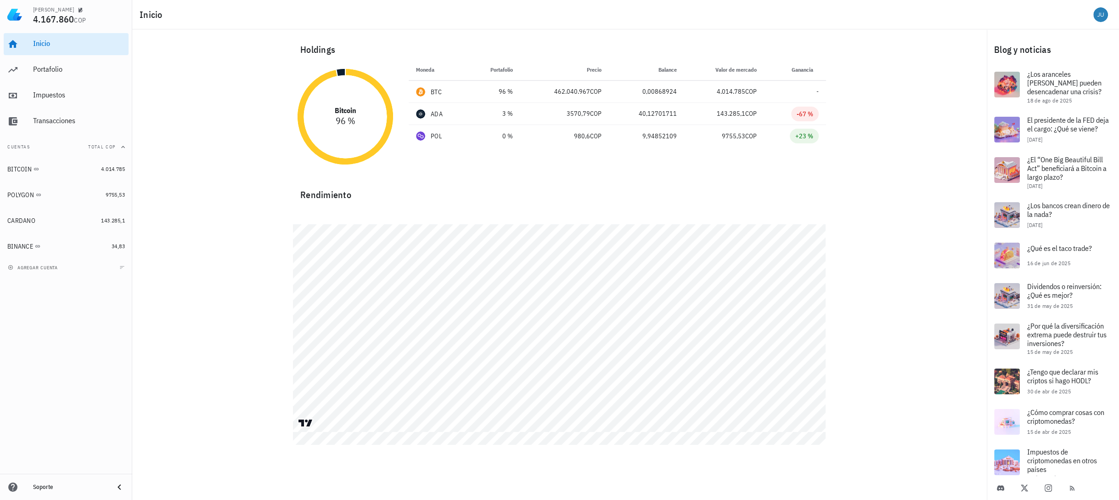
click at [383, 138] on icon at bounding box center [345, 116] width 96 height 96
click at [341, 72] on icon at bounding box center [340, 72] width 9 height 8
click at [344, 71] on icon at bounding box center [340, 72] width 9 height 10
click at [444, 92] on div "BTC" at bounding box center [438, 91] width 44 height 9
click at [542, 92] on div "462.040.967 COP" at bounding box center [564, 92] width 73 height 10
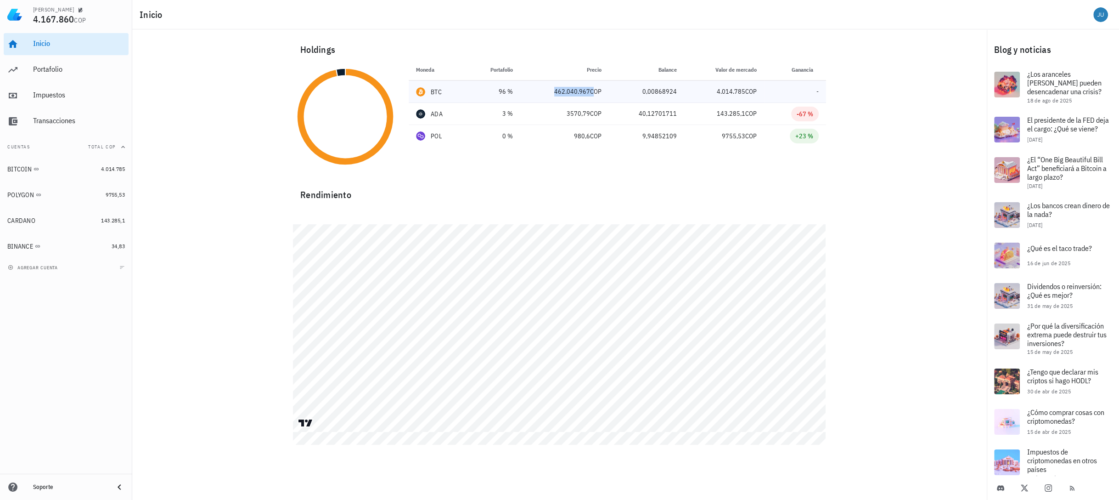
click at [542, 92] on div "462.040.967 COP" at bounding box center [564, 92] width 73 height 10
click at [53, 68] on div "Portafolio" at bounding box center [79, 69] width 92 height 9
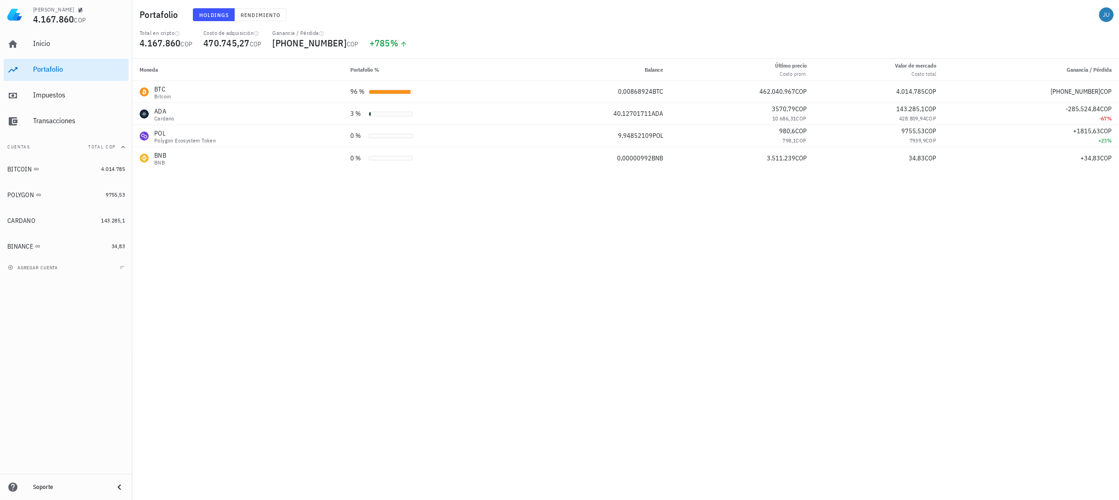
click at [525, 246] on div "Moneda Portafolio % Balance Último precio Costo prom. Valor [PERSON_NAME] Costo…" at bounding box center [625, 279] width 987 height 441
click at [15, 249] on div "BINANCE" at bounding box center [20, 246] width 26 height 8
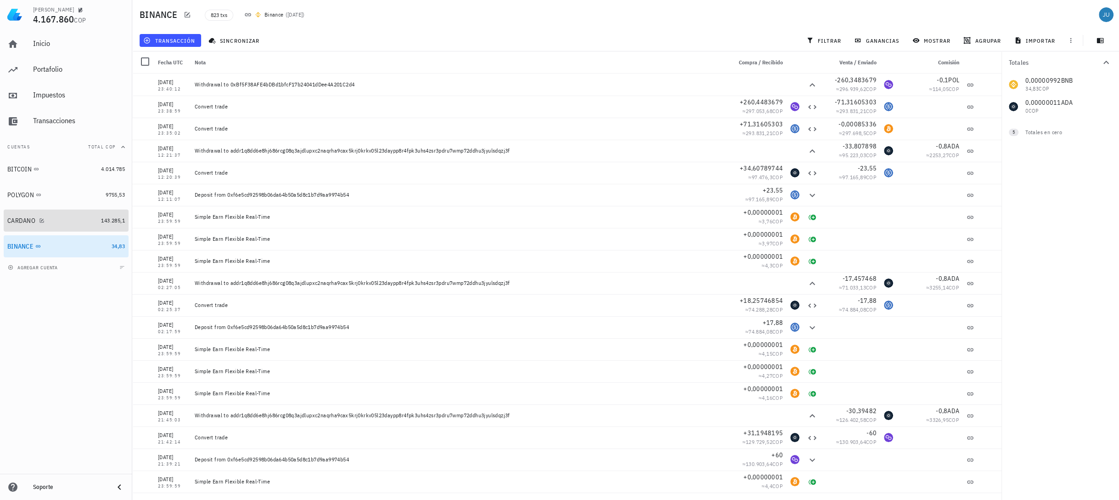
click at [22, 223] on div "CARDANO" at bounding box center [21, 221] width 28 height 8
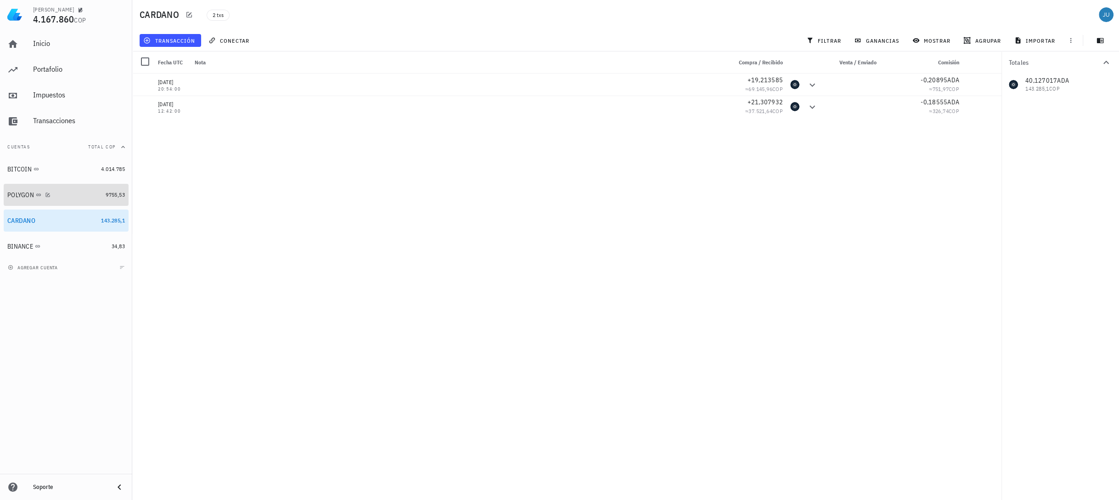
click at [17, 198] on div "POLYGON" at bounding box center [20, 195] width 27 height 8
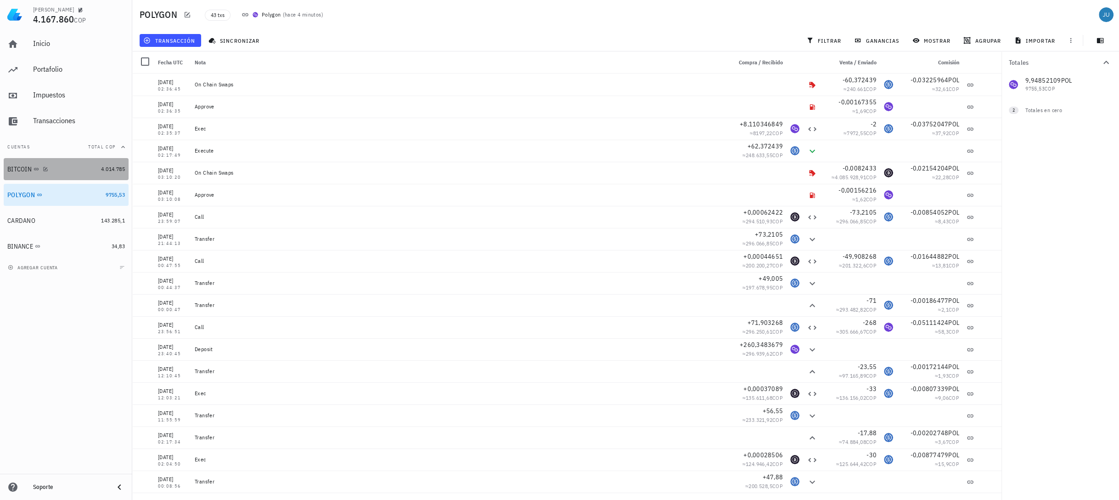
click at [13, 167] on div "BITCOIN" at bounding box center [19, 169] width 24 height 8
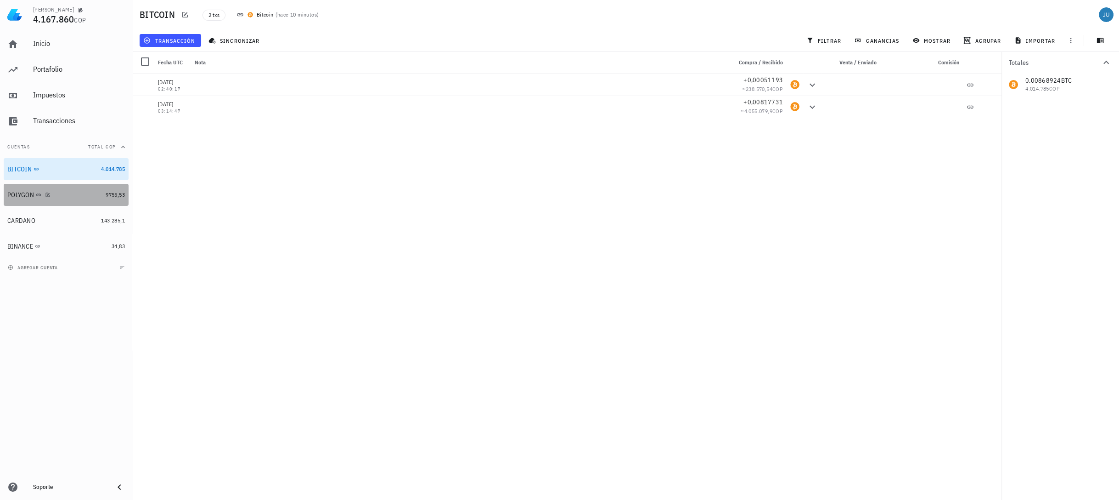
click at [16, 192] on div "POLYGON" at bounding box center [20, 195] width 27 height 8
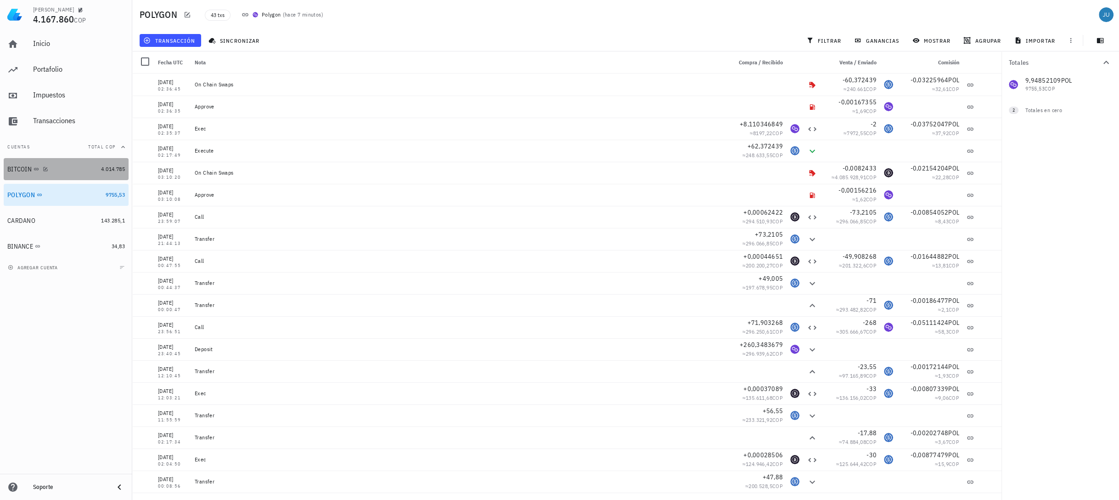
click at [19, 169] on div "BITCOIN" at bounding box center [19, 169] width 24 height 8
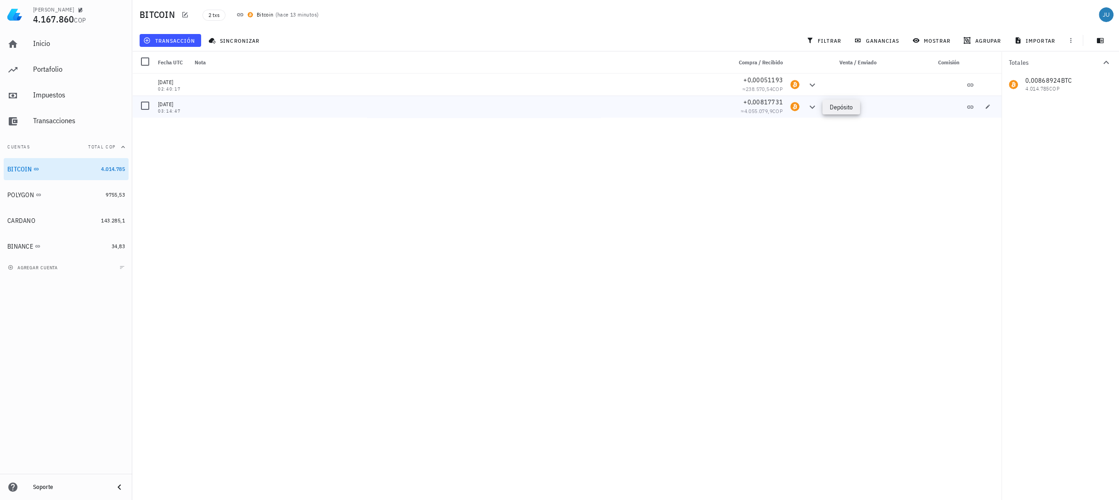
click at [809, 107] on icon at bounding box center [812, 106] width 11 height 11
click at [810, 108] on icon at bounding box center [812, 106] width 11 height 11
click at [987, 107] on icon "button" at bounding box center [988, 106] width 4 height 4
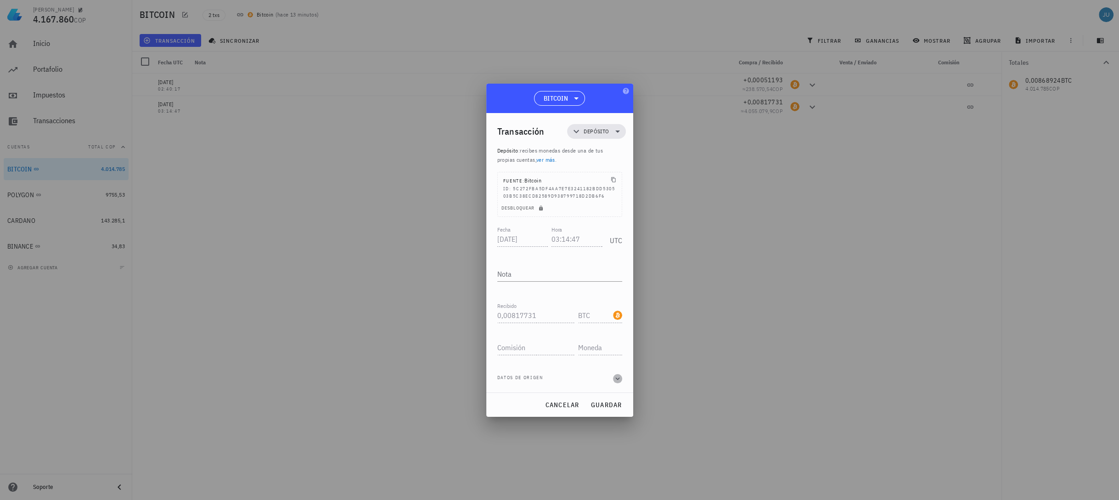
click at [614, 378] on icon "button" at bounding box center [618, 378] width 8 height 11
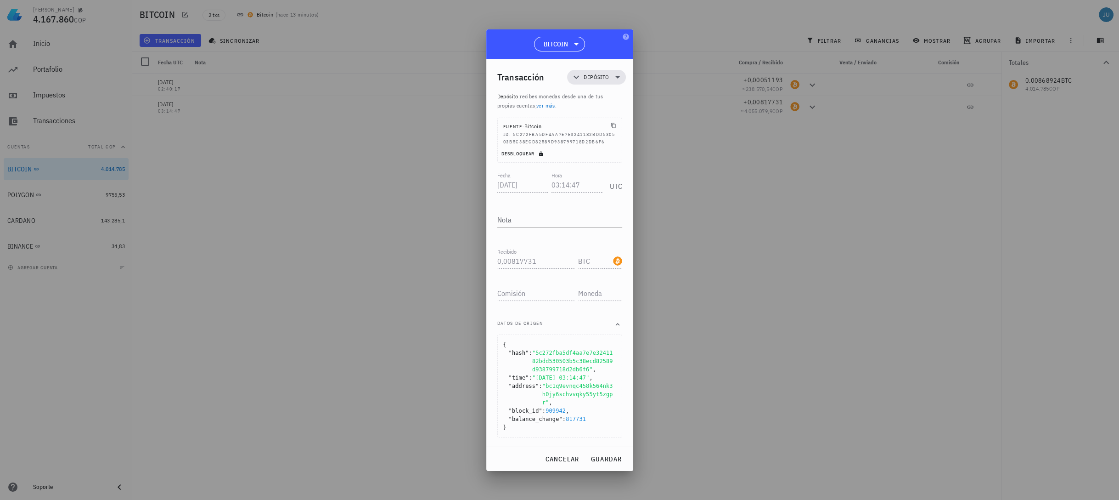
click at [540, 157] on icon "button" at bounding box center [541, 154] width 6 height 6
click at [509, 423] on div "}" at bounding box center [559, 427] width 113 height 8
click at [530, 415] on span ""balance_change" :" at bounding box center [537, 419] width 57 height 8
click at [558, 408] on span "909942" at bounding box center [556, 410] width 20 height 6
click at [558, 373] on span ""5c272fba5df4aa7e7e3241182bdd530503b5c38ecd82589d938799718d2db6f6" ," at bounding box center [574, 361] width 84 height 25
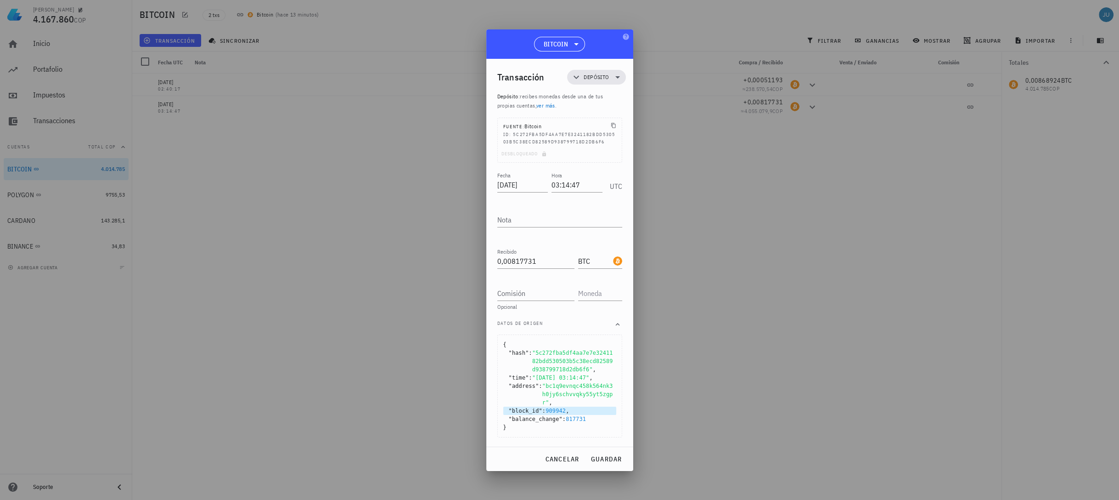
click at [570, 406] on div ""block_id" : 909942 ," at bounding box center [559, 410] width 113 height 8
click at [569, 399] on span ""bc1q9evnqc458k564nk3h0jy6schvvqky55yt5zgpr"" at bounding box center [577, 394] width 71 height 23
click at [561, 455] on span "cancelar" at bounding box center [562, 459] width 34 height 8
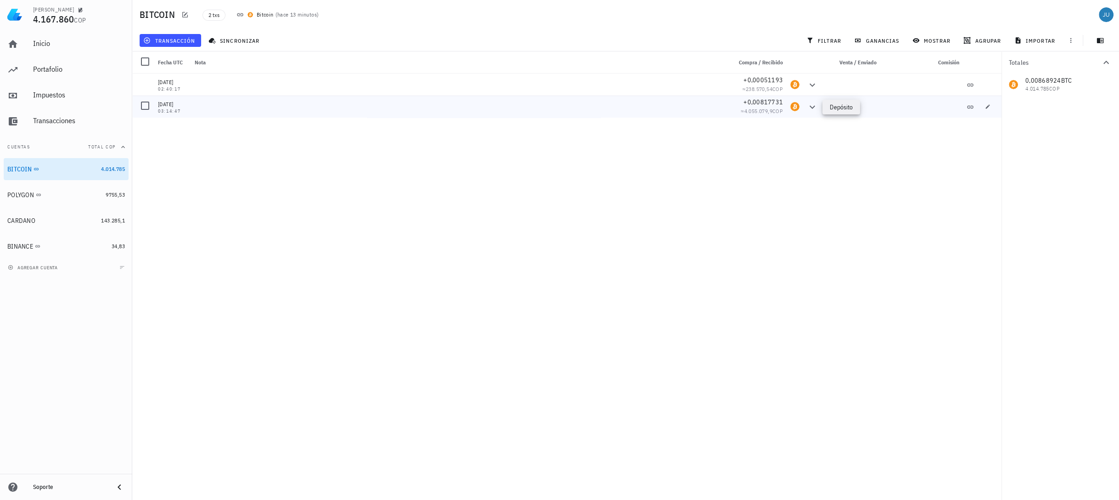
click at [811, 107] on icon at bounding box center [813, 106] width 6 height 3
click at [24, 200] on div "POLYGON" at bounding box center [54, 195] width 95 height 20
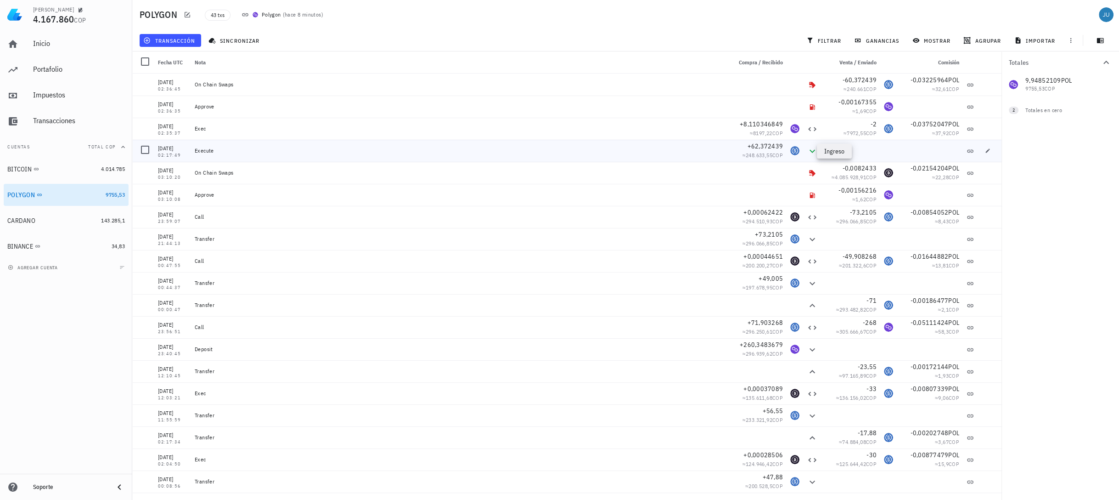
click at [807, 149] on icon at bounding box center [812, 151] width 11 height 11
click at [807, 153] on icon at bounding box center [812, 151] width 11 height 11
click at [985, 149] on icon "button" at bounding box center [988, 151] width 6 height 6
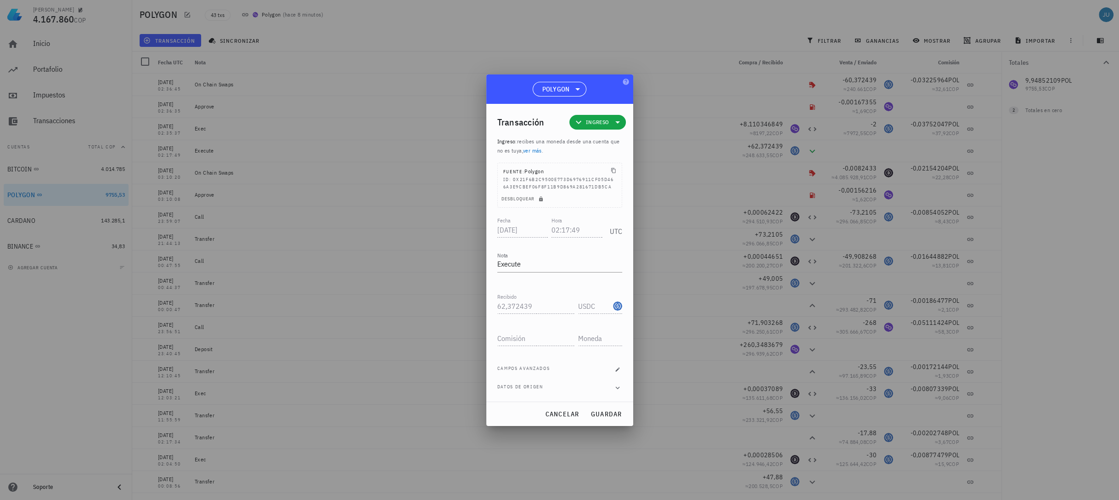
click at [539, 390] on span "Datos de origen" at bounding box center [520, 387] width 46 height 9
click at [619, 391] on icon "button" at bounding box center [618, 387] width 8 height 11
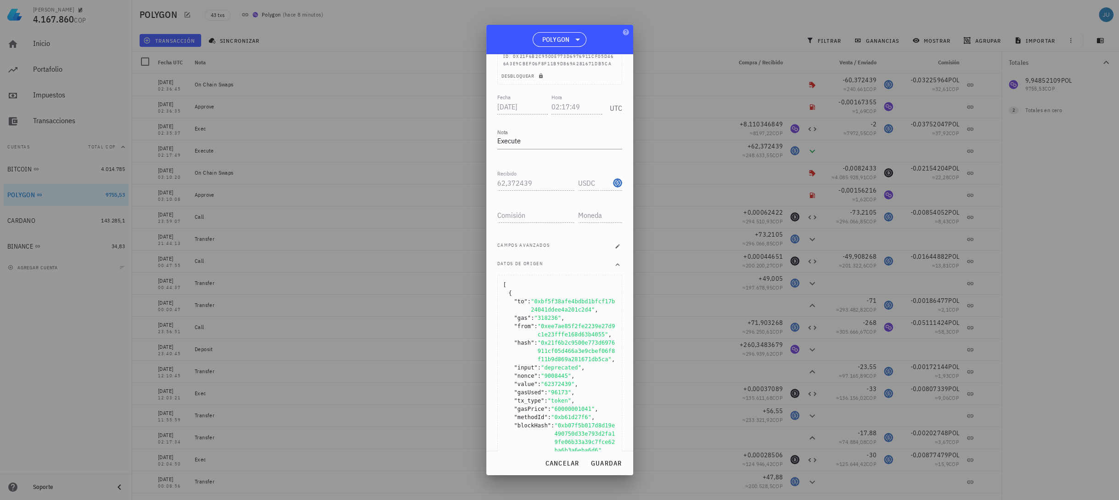
scroll to position [64, 0]
click at [564, 33] on span "POLYGON" at bounding box center [560, 40] width 42 height 14
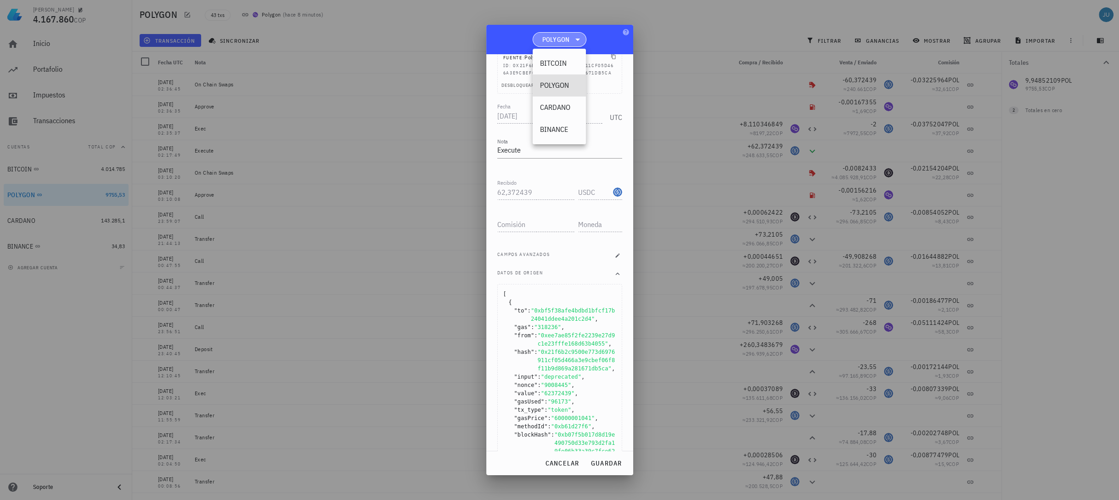
click at [564, 33] on span "POLYGON" at bounding box center [560, 40] width 42 height 14
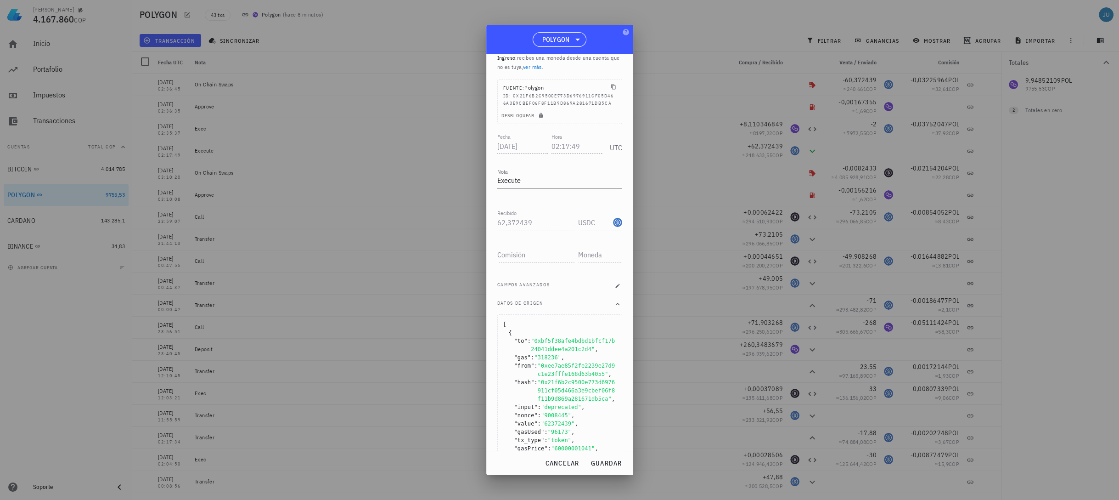
scroll to position [0, 0]
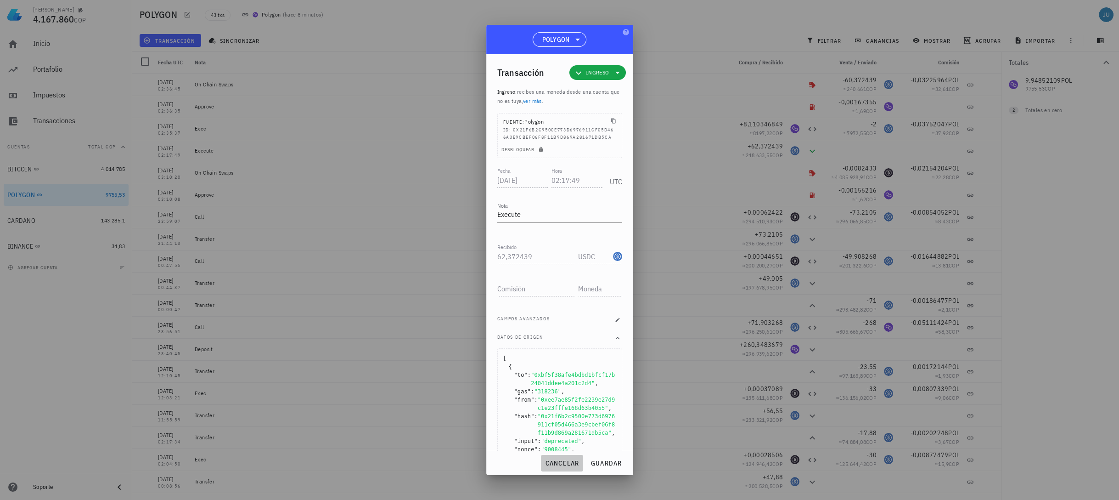
click at [577, 464] on span "cancelar" at bounding box center [562, 463] width 34 height 8
